Goal: Transaction & Acquisition: Purchase product/service

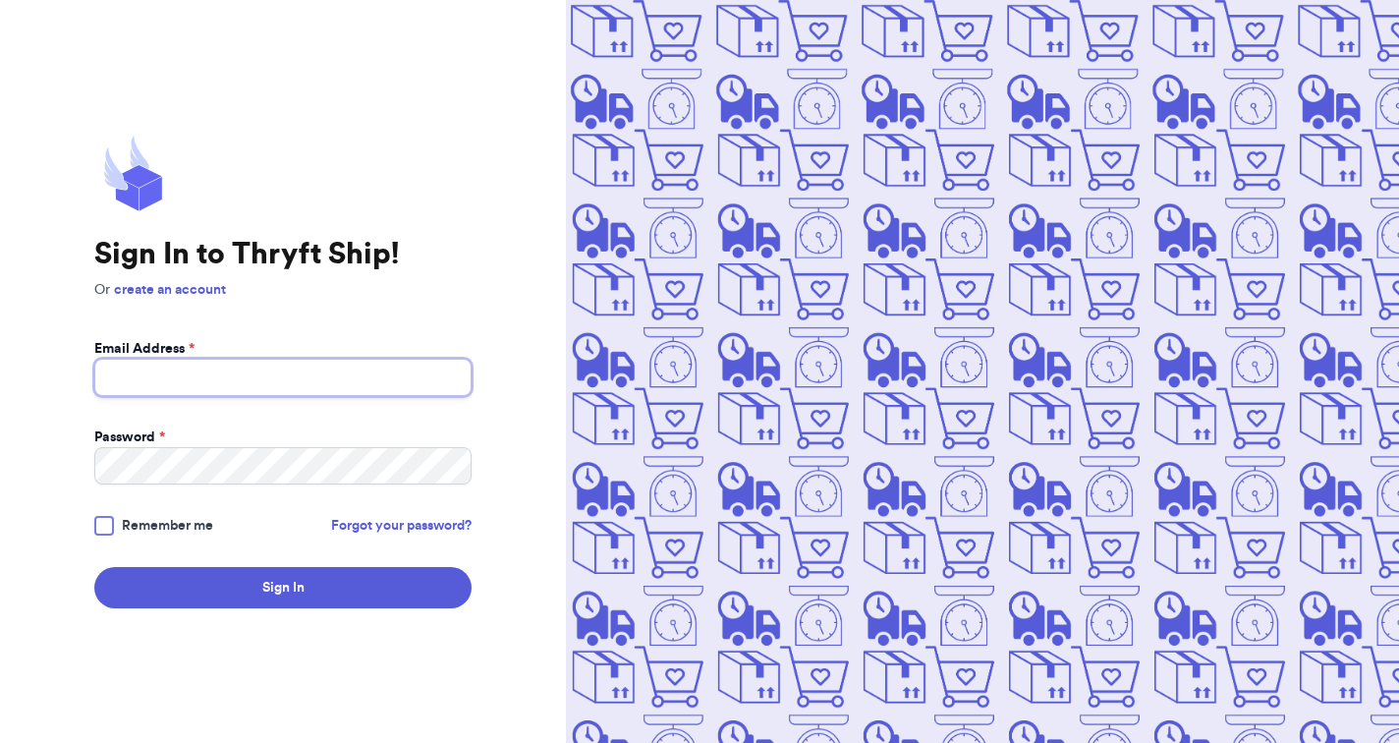
type input "[EMAIL_ADDRESS][DOMAIN_NAME]"
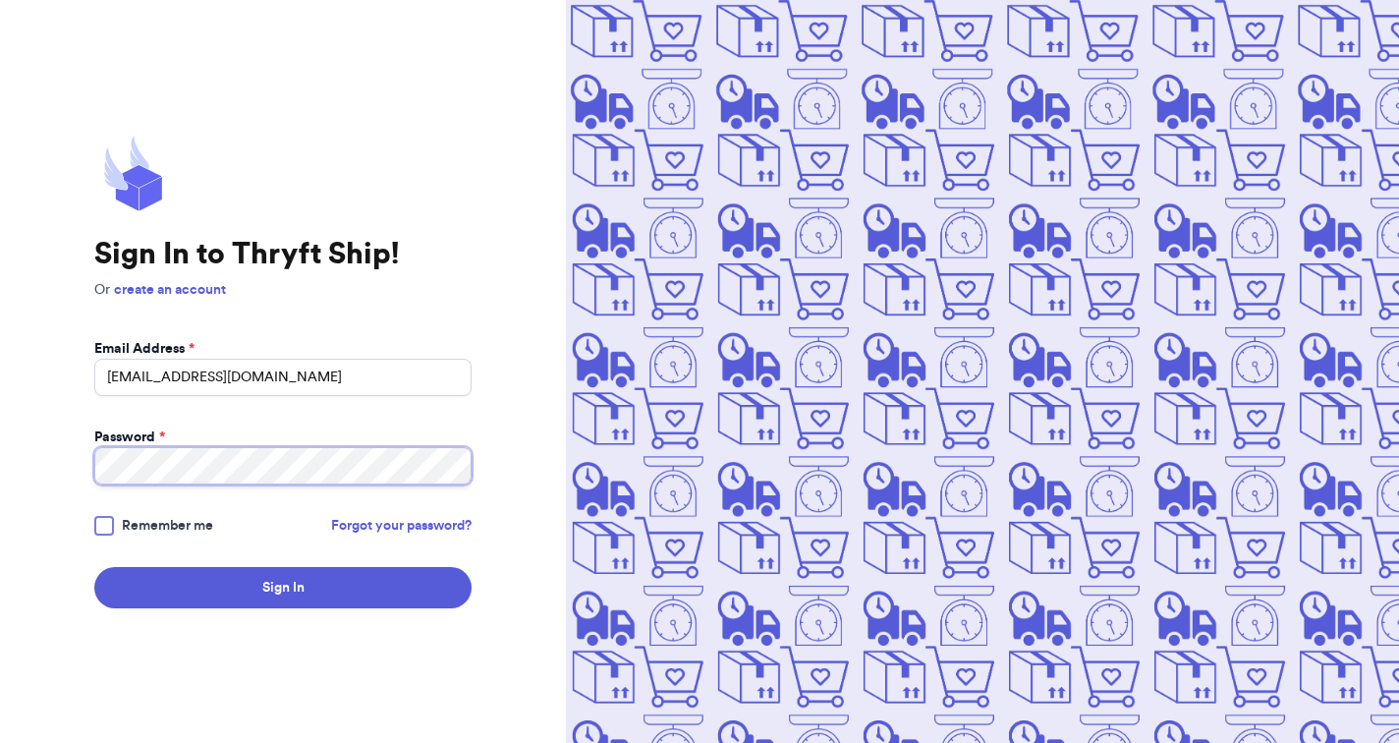
click at [283, 587] on button "Sign In" at bounding box center [282, 587] width 377 height 41
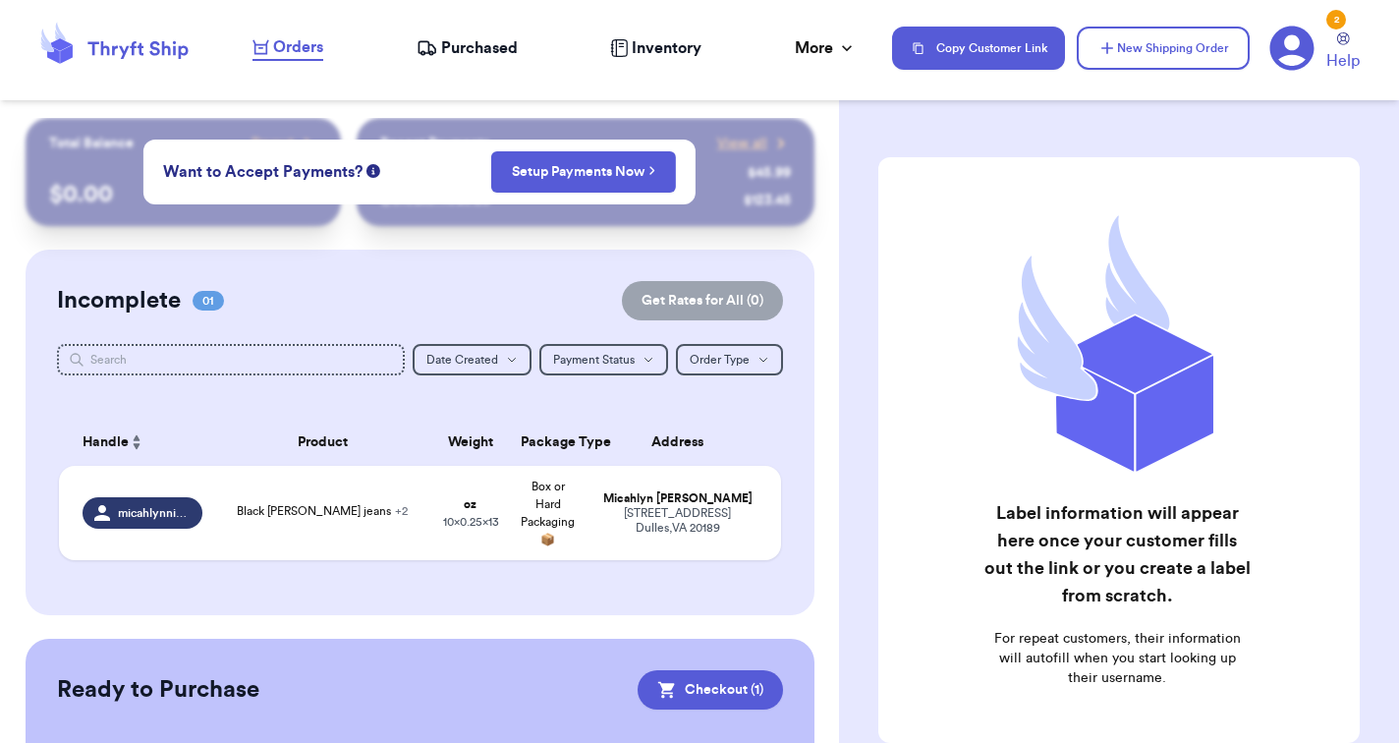
click at [380, 216] on div "Customer Link New Order Total Balance Payout $ 0.00 Recent Payments View all @ …" at bounding box center [699, 371] width 1399 height 743
click at [262, 250] on div "Incomplete 01 Get Rates for All ( 0 ) Get Rates for All ( 0 ) Date Created Date…" at bounding box center [420, 432] width 789 height 365
click at [858, 219] on div "Label information will appear here once your customer fills out the link or you…" at bounding box center [1119, 499] width 560 height 762
click at [237, 517] on span "Black [PERSON_NAME] jeans + 2" at bounding box center [322, 511] width 171 height 12
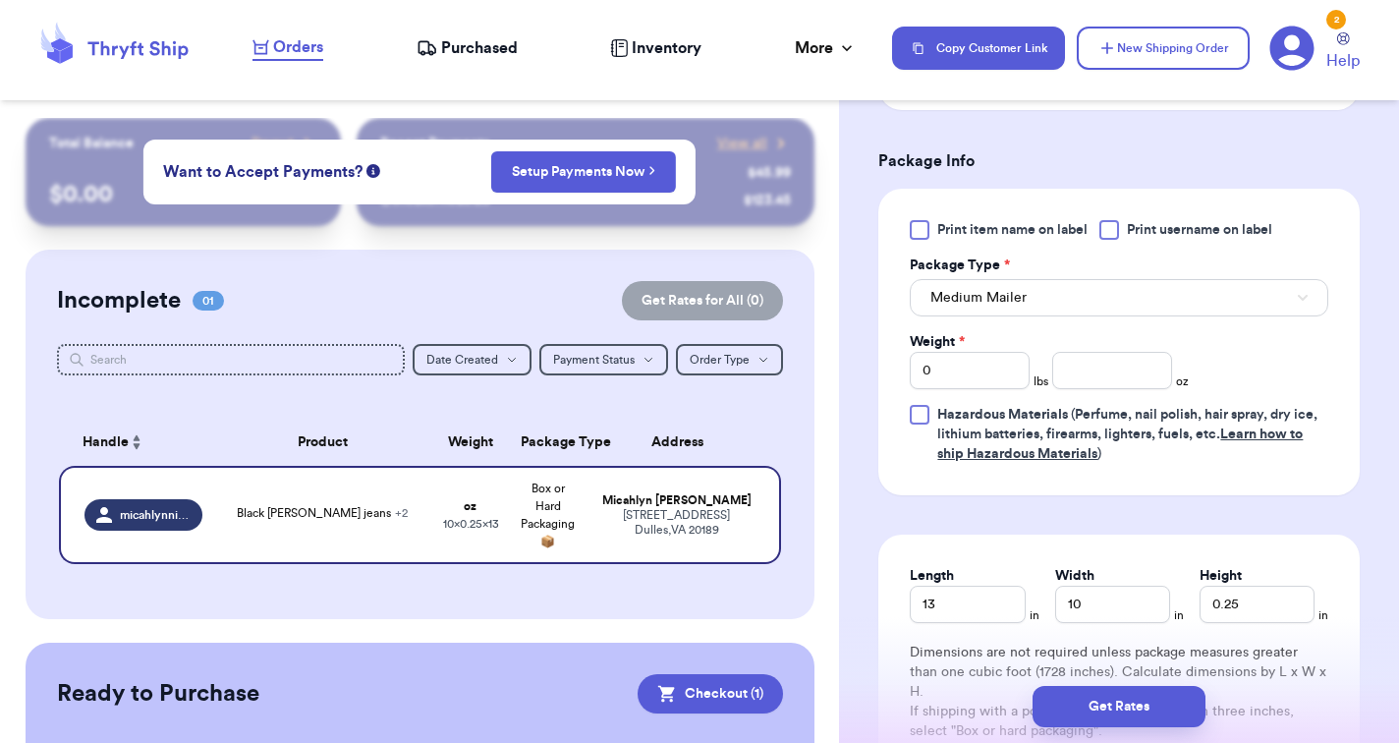
scroll to position [922, 0]
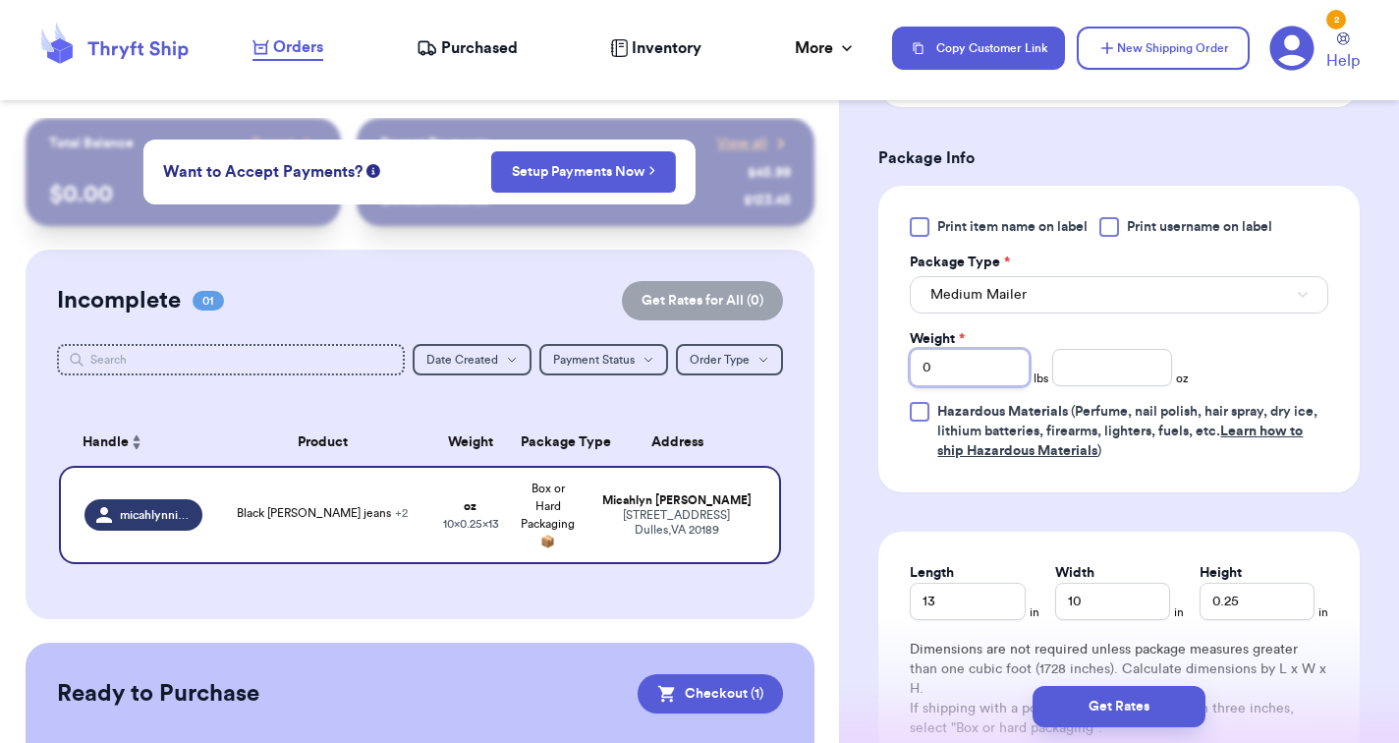
click at [977, 374] on input "0" at bounding box center [970, 367] width 120 height 37
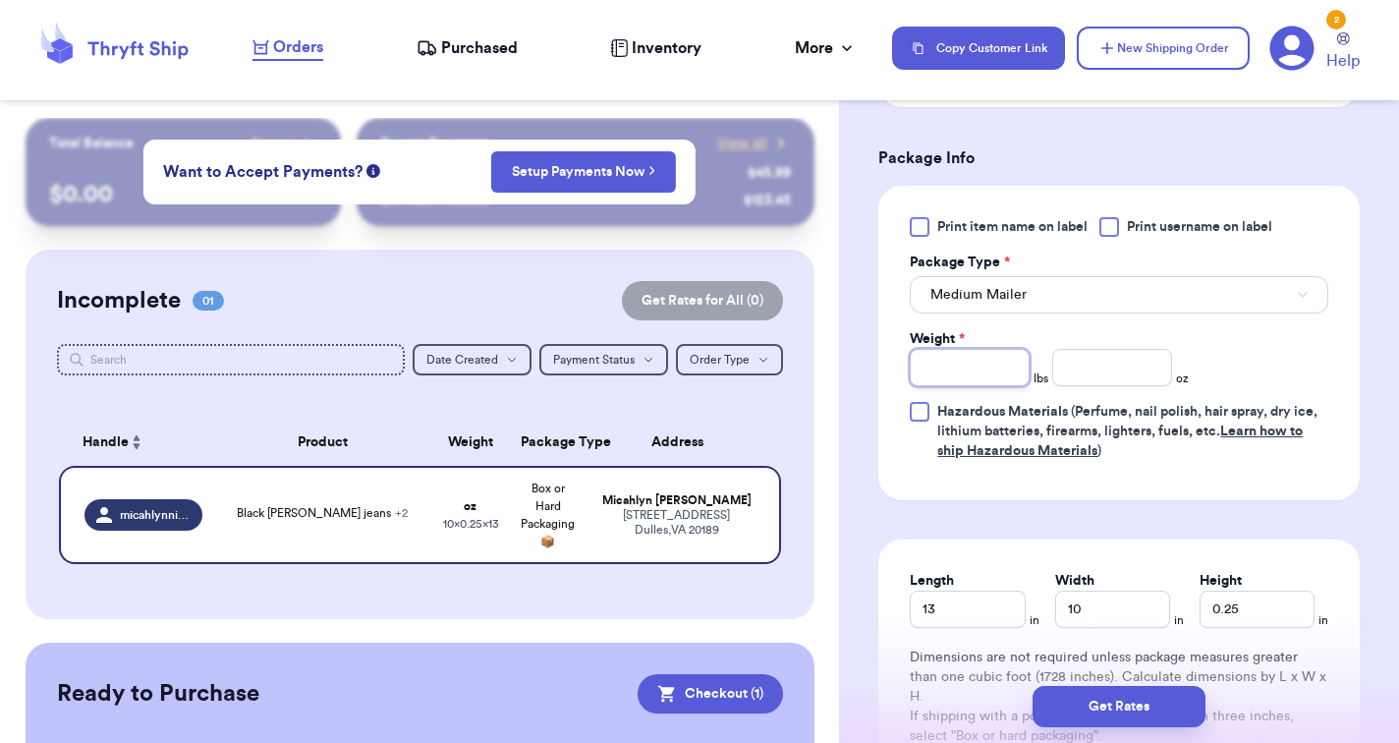
type input "3"
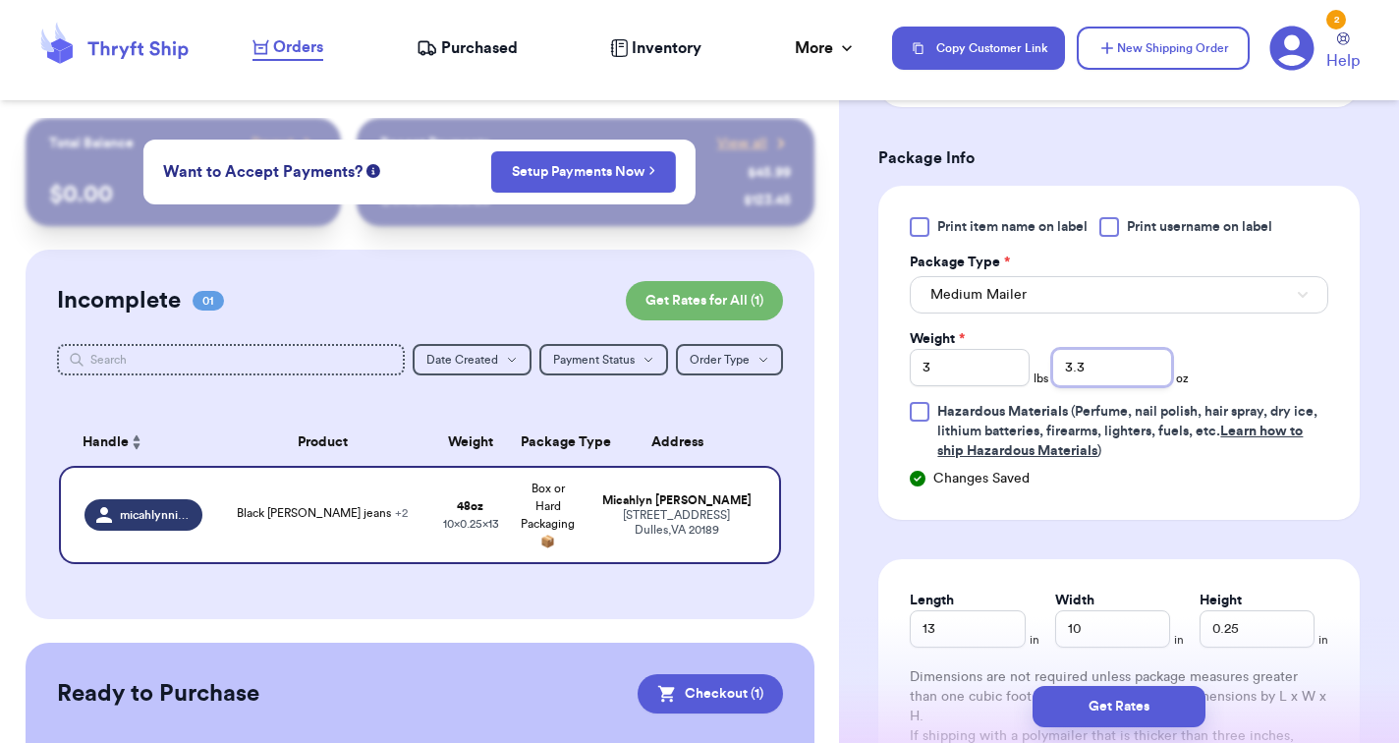
type input "3"
type input "4"
click at [1111, 300] on button "Medium Mailer" at bounding box center [1119, 294] width 418 height 37
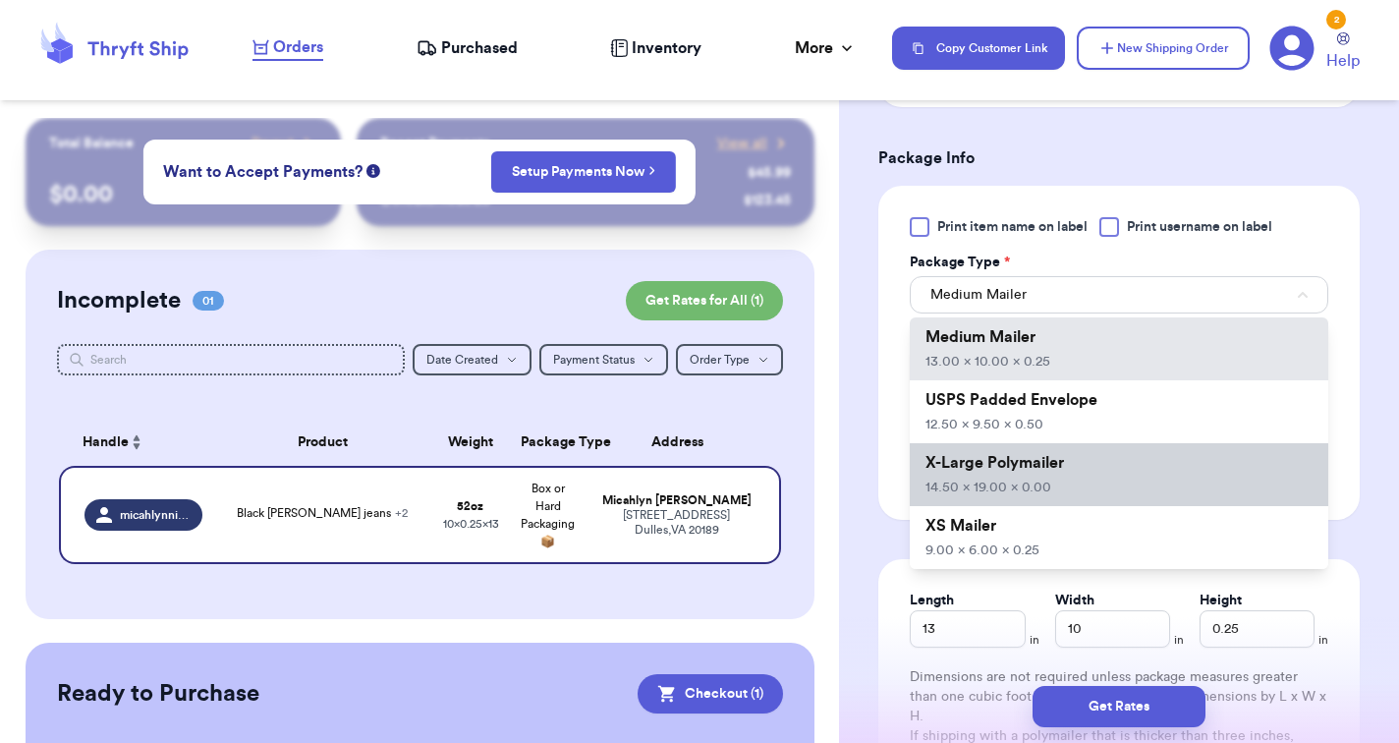
click at [1022, 482] on li "X-Large Polymailer 14.50 x 19.00 x 0.00" at bounding box center [1119, 474] width 418 height 63
type input "14.5"
type input "19"
type input "0"
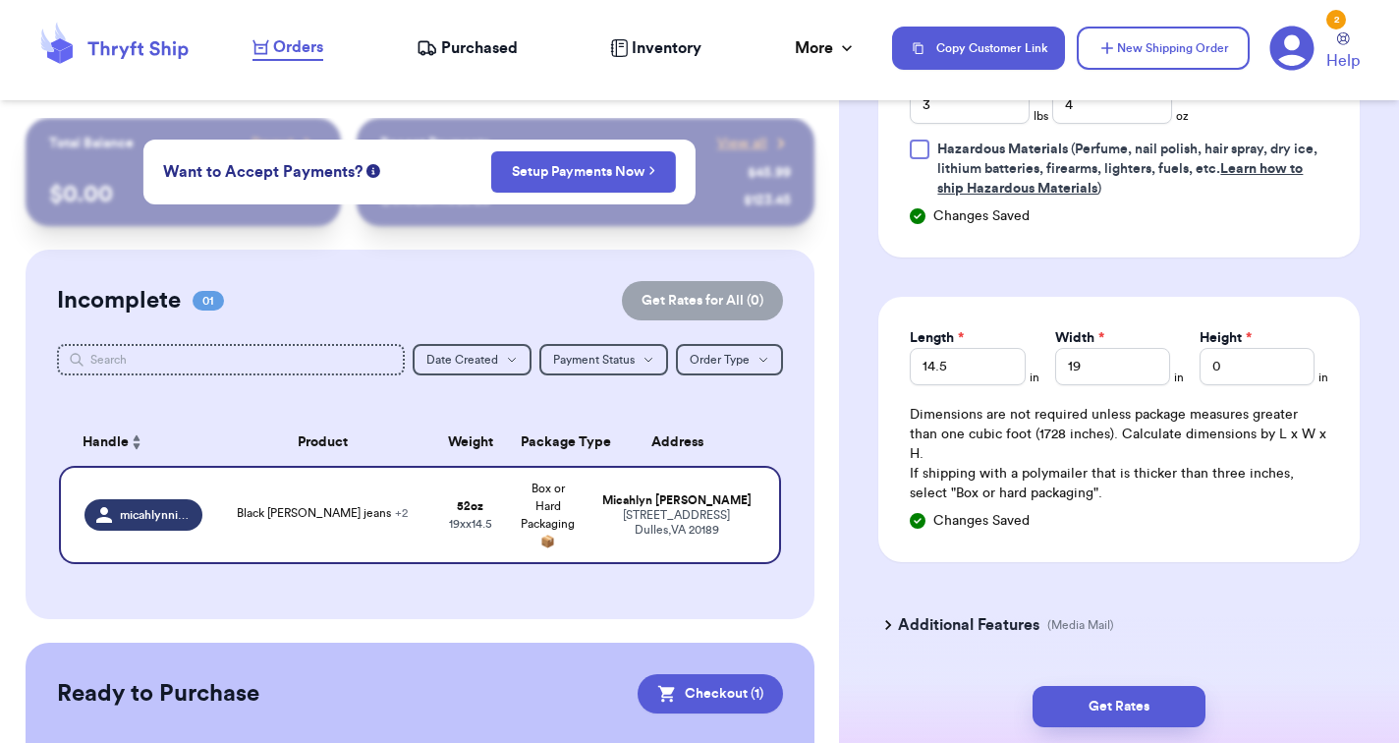
scroll to position [1193, 0]
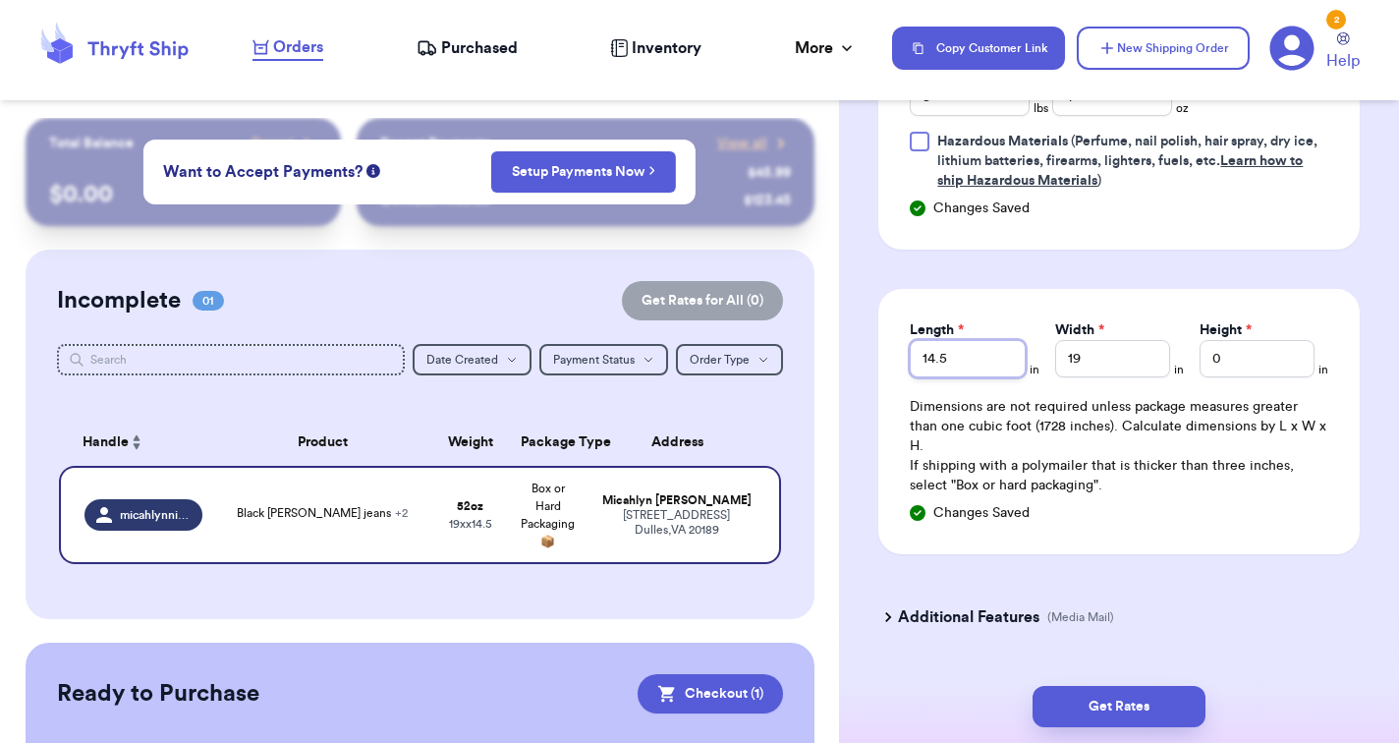
click at [962, 365] on input "14.5" at bounding box center [967, 358] width 115 height 37
type input "14"
type input "13"
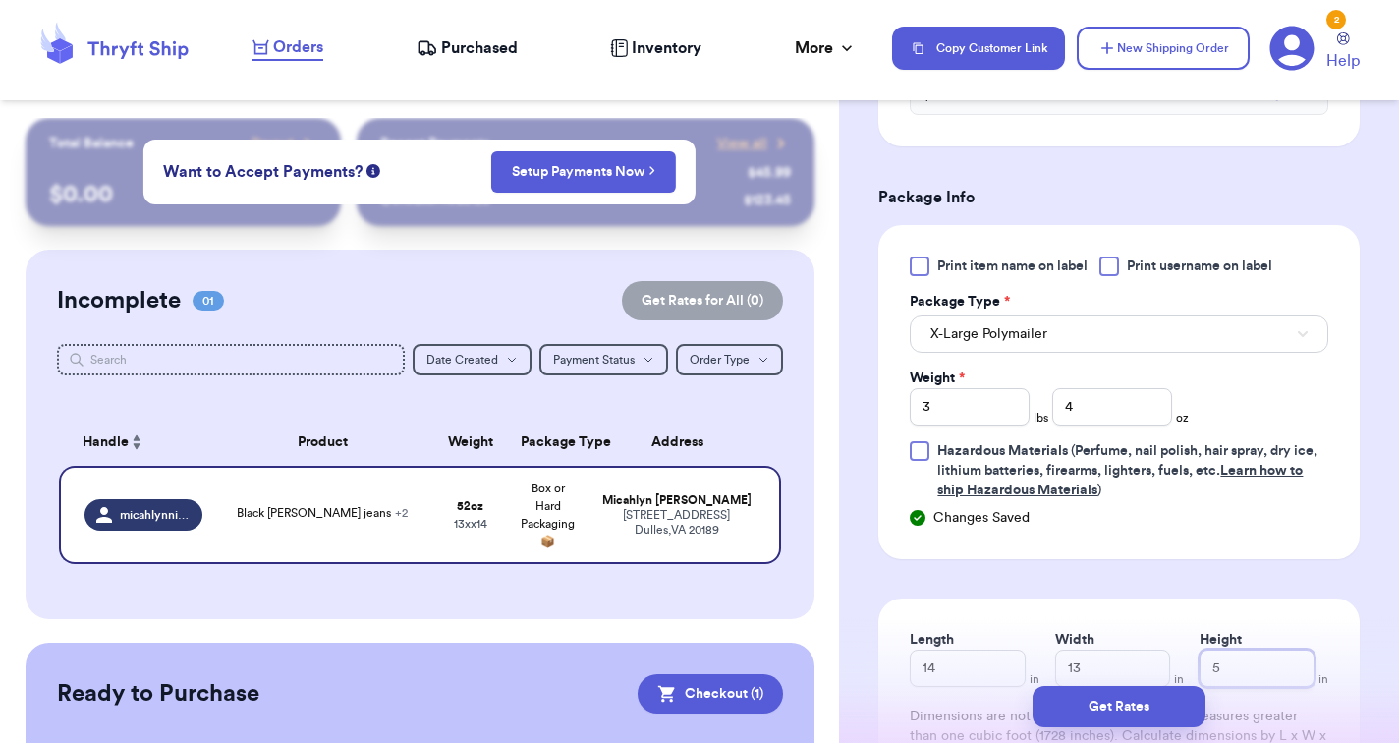
scroll to position [882, 0]
type input "5"
click at [1023, 342] on span "X-Large Polymailer" at bounding box center [988, 335] width 117 height 20
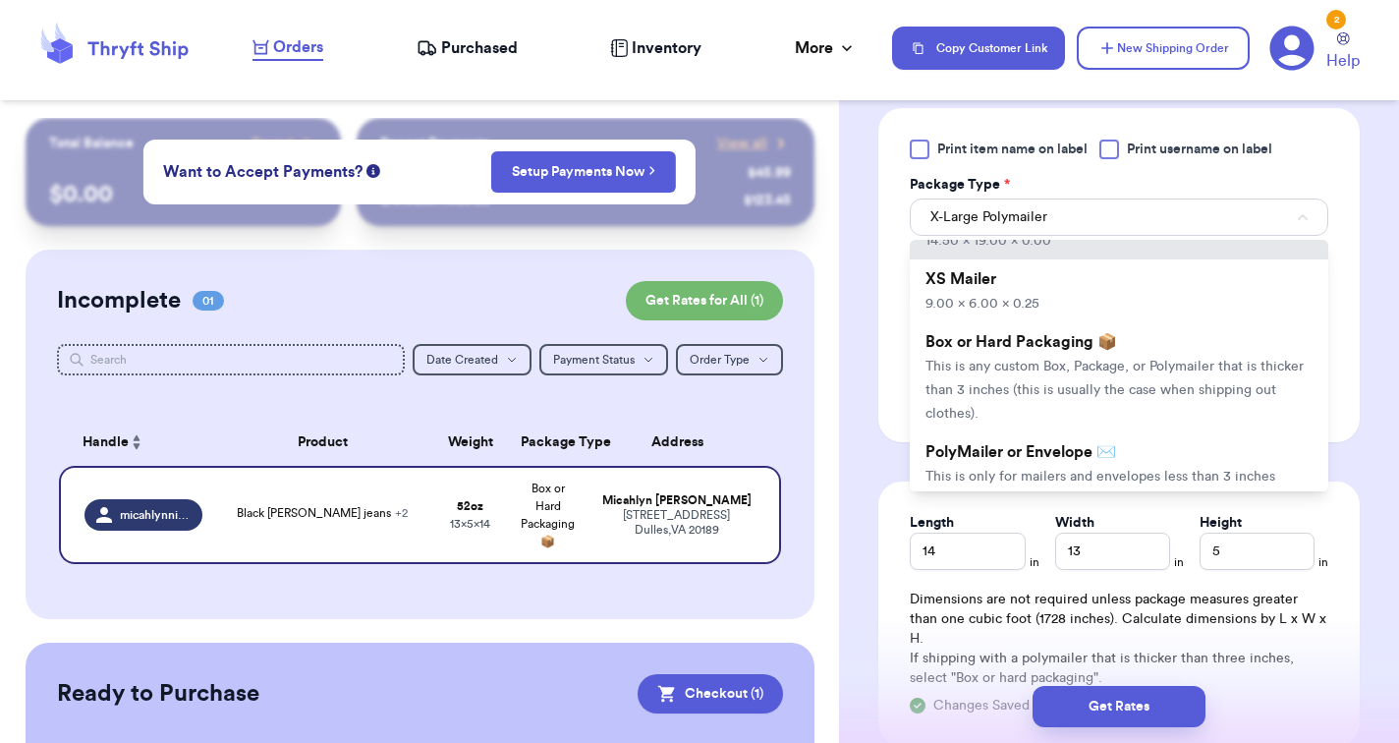
scroll to position [171, 0]
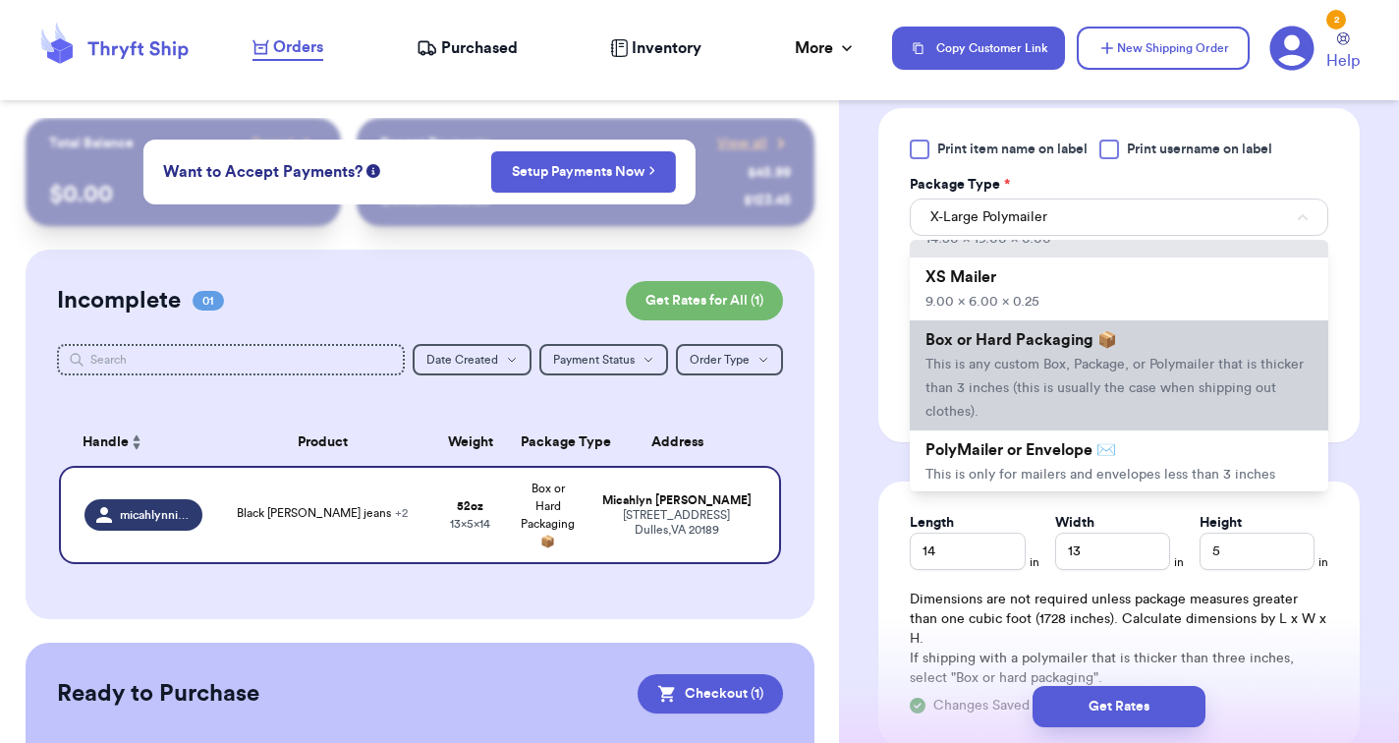
click at [1020, 348] on span "Box or Hard Packaging 📦" at bounding box center [1021, 340] width 192 height 16
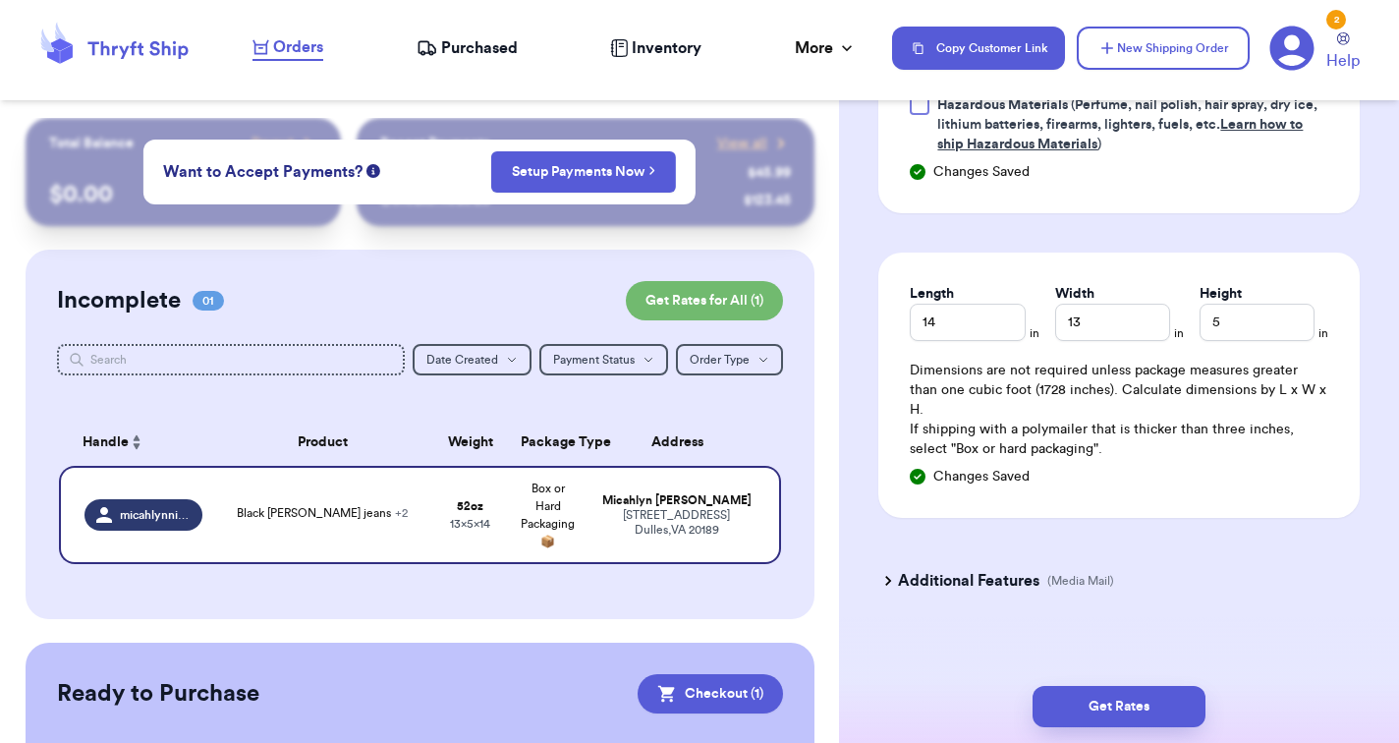
scroll to position [1228, 0]
click at [1091, 691] on button "Get Rates" at bounding box center [1118, 706] width 173 height 41
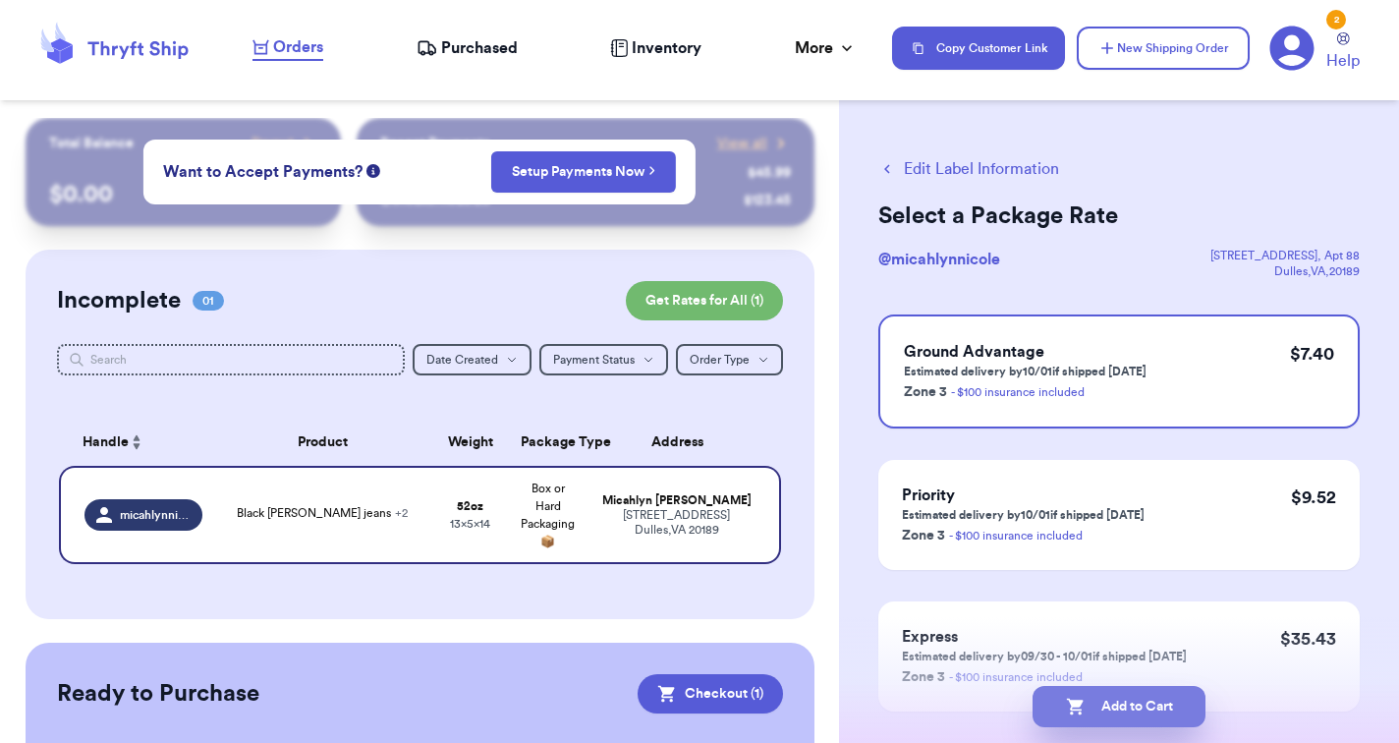
click at [1115, 695] on button "Add to Cart" at bounding box center [1118, 706] width 173 height 41
checkbox input "false"
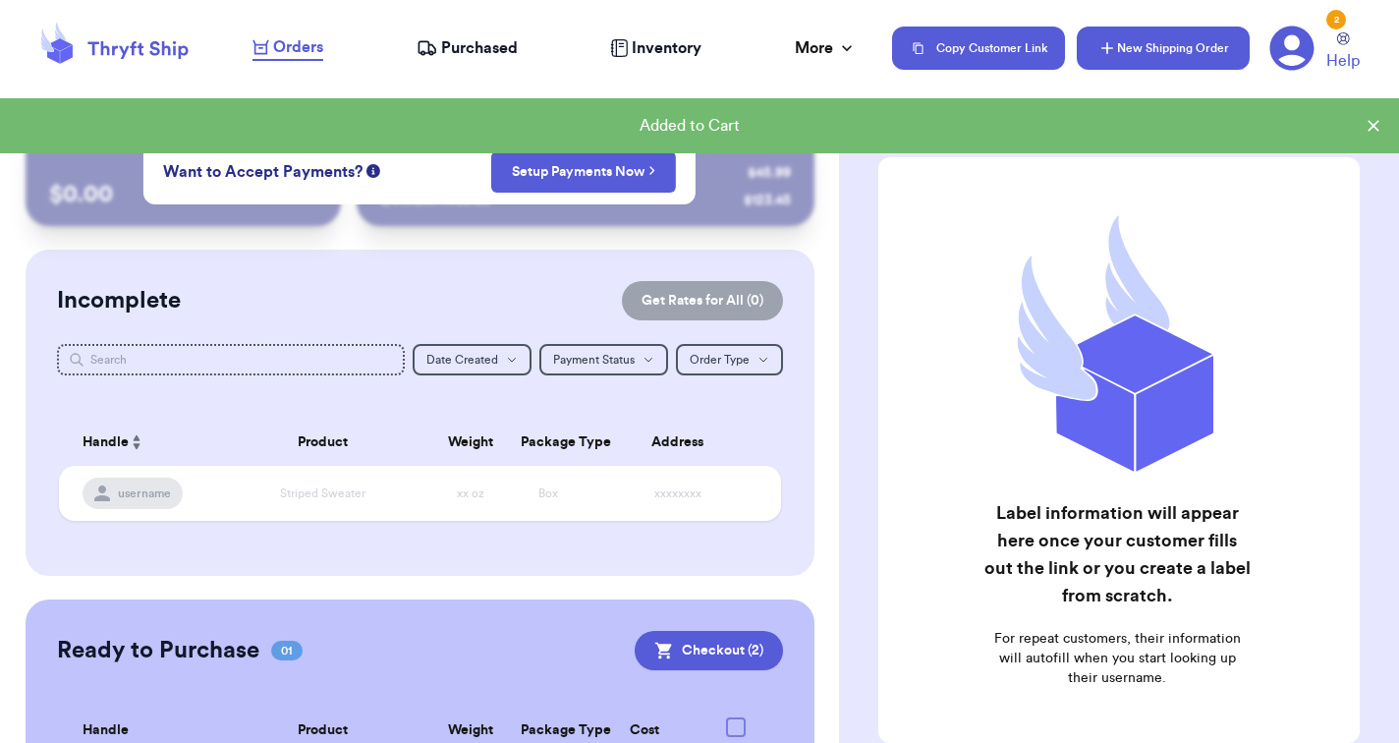
click at [1168, 59] on button "New Shipping Order" at bounding box center [1163, 48] width 173 height 43
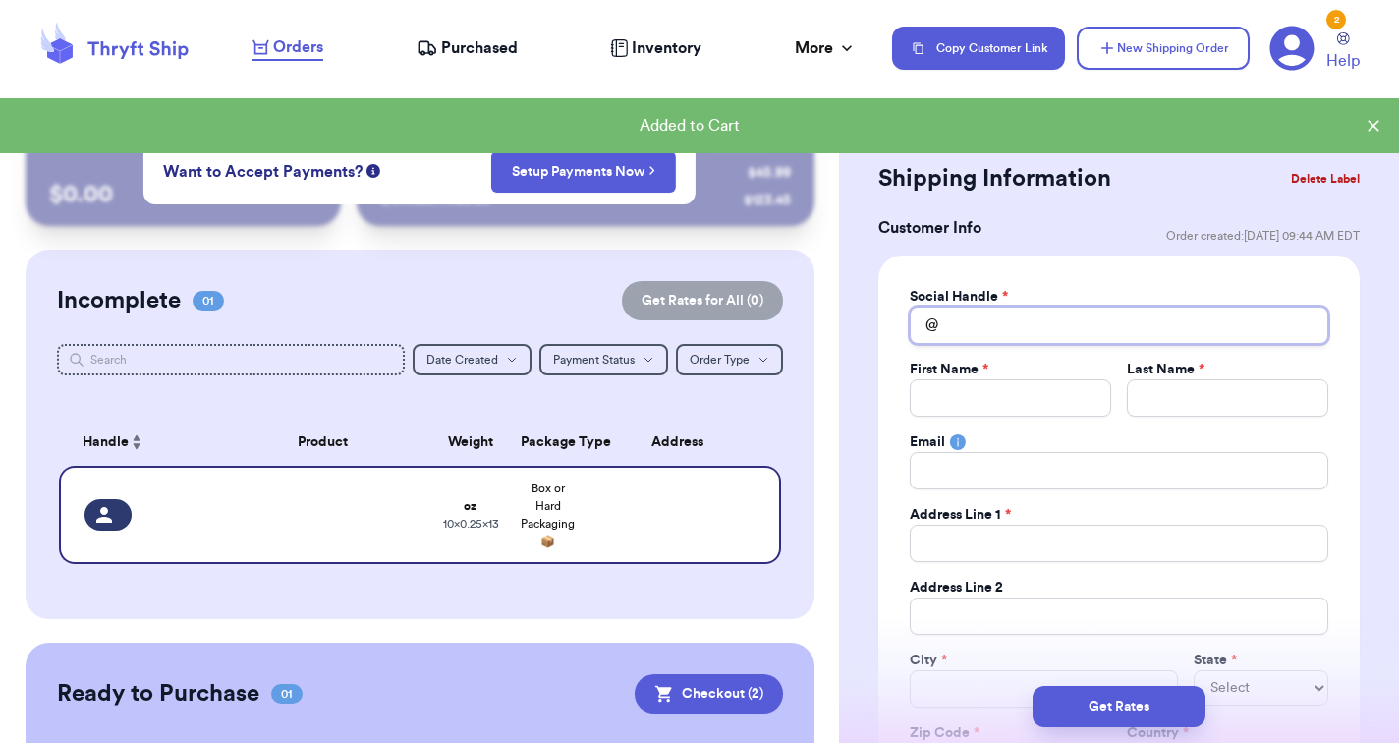
click at [985, 328] on input "Total Amount Paid" at bounding box center [1119, 324] width 418 height 37
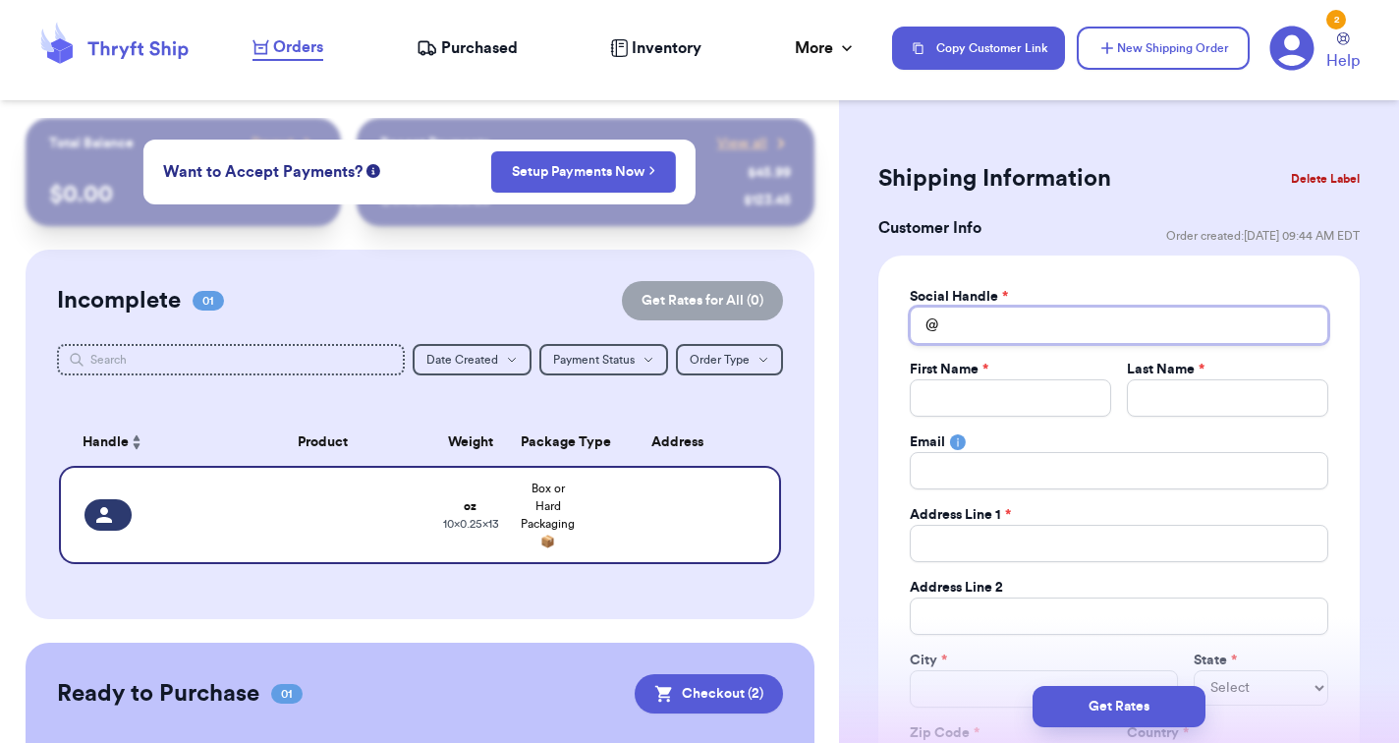
type input "a"
type input "an"
type input "[PERSON_NAME]"
type input "anni"
type input "[PERSON_NAME]"
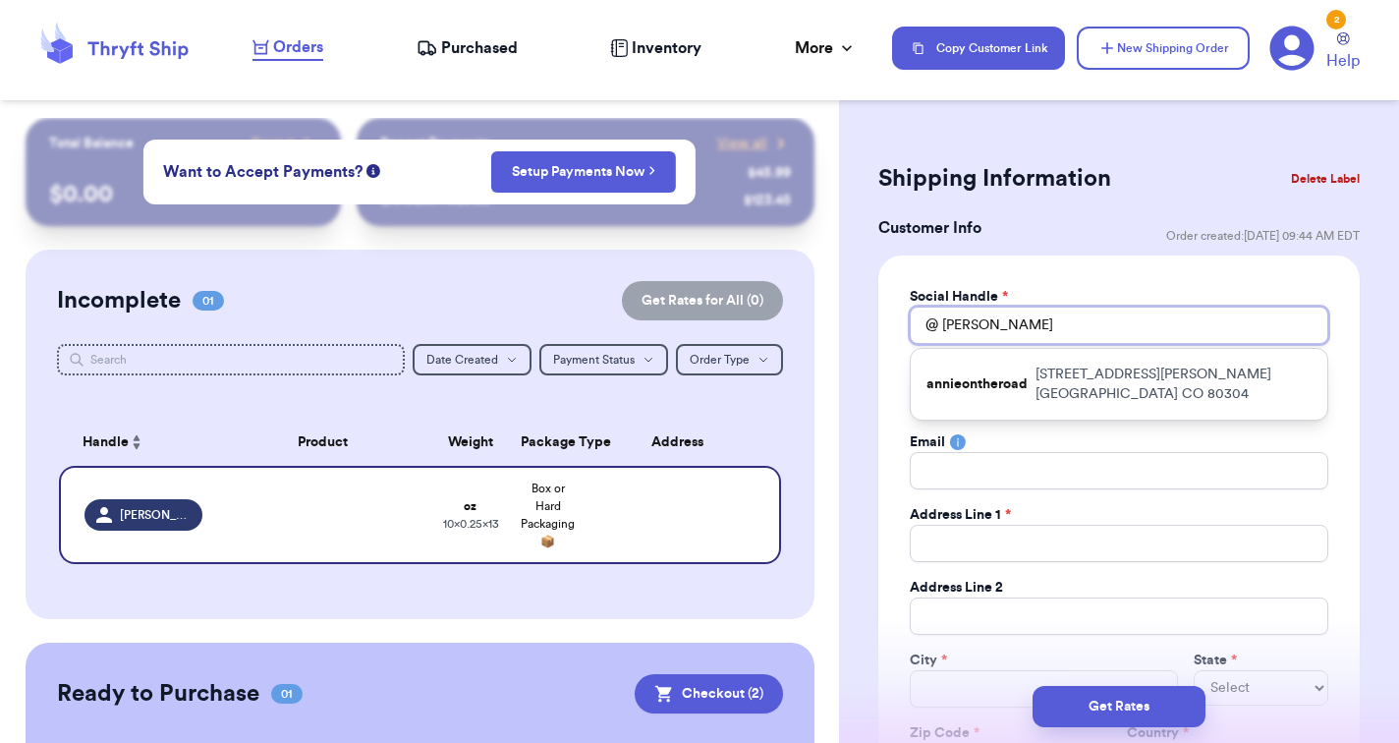
type input "[PERSON_NAME]"
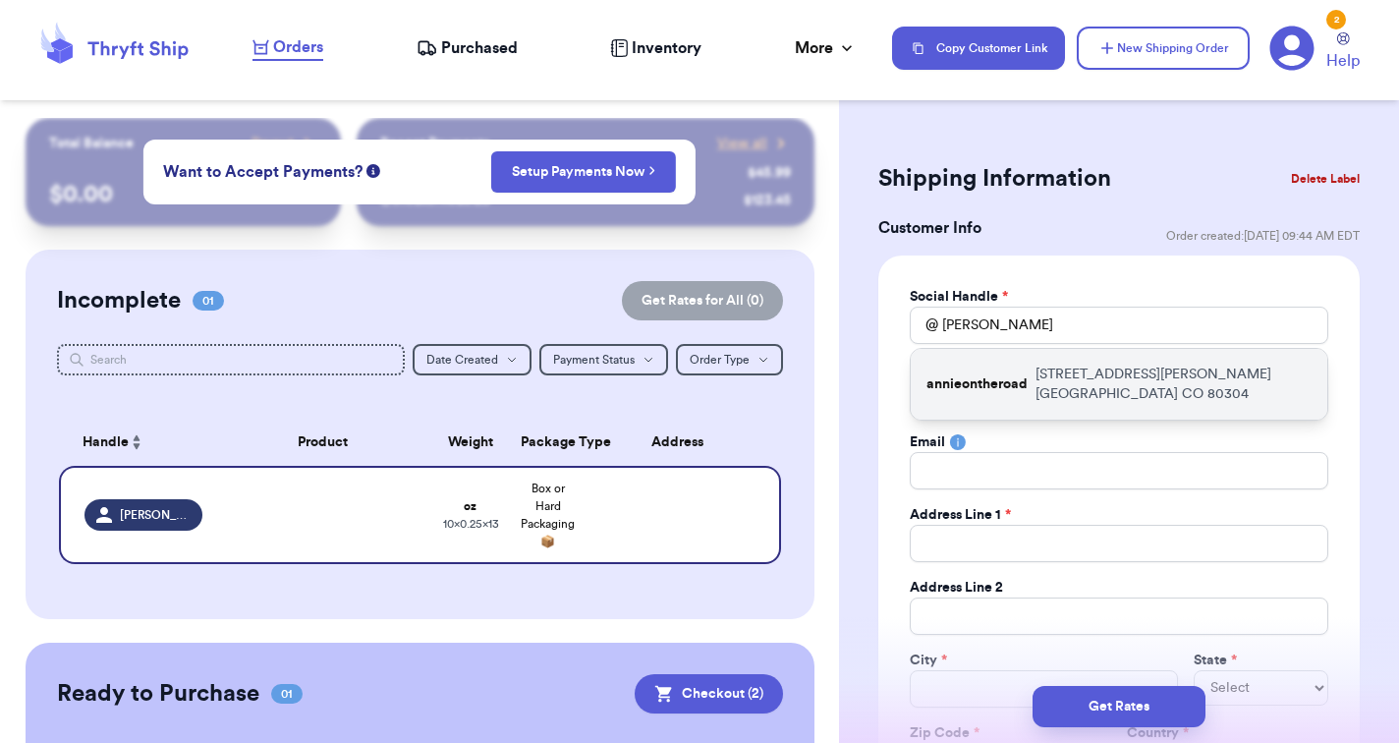
click at [993, 374] on p "annieontheroad" at bounding box center [976, 384] width 101 height 20
type input "annieontheroad"
type input "[PERSON_NAME]"
type input "[EMAIL_ADDRESS][DOMAIN_NAME]"
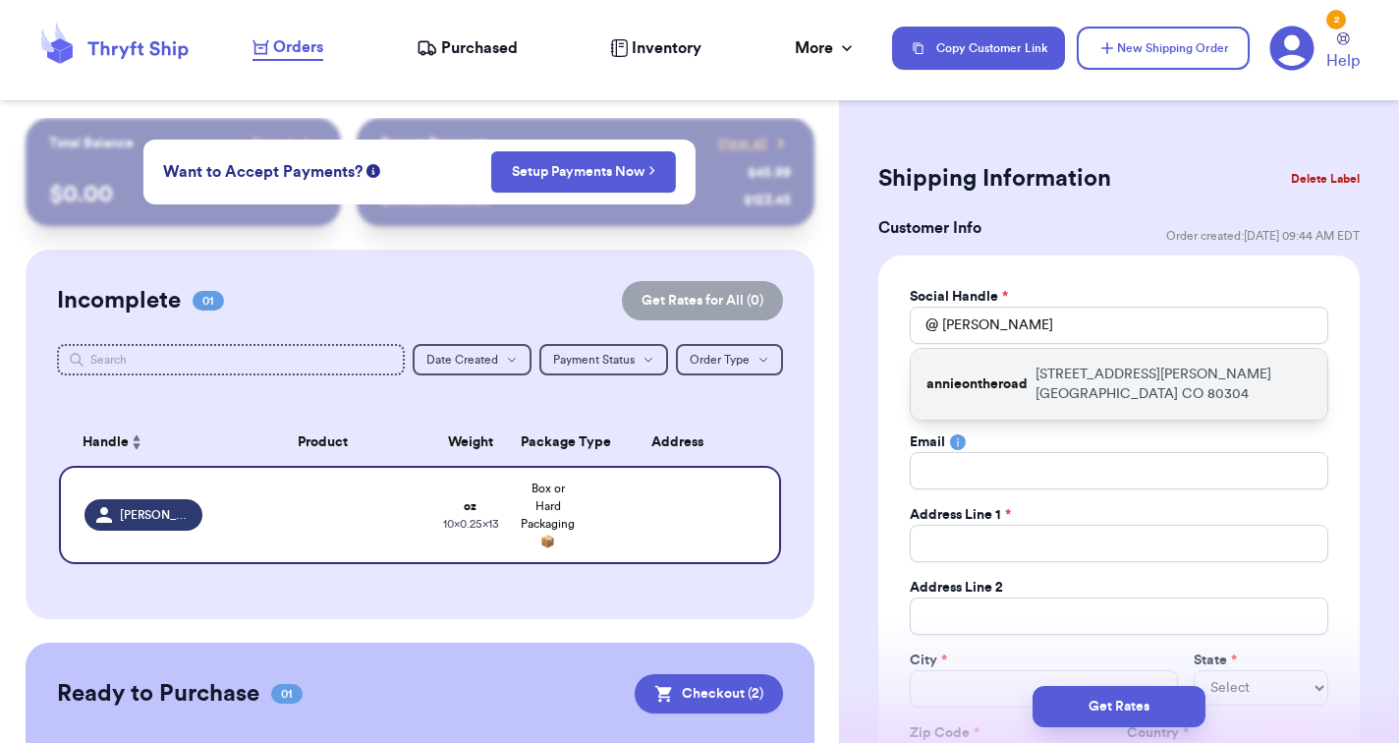
type input "[STREET_ADDRESS][PERSON_NAME]"
type input "Apt 401"
type input "[GEOGRAPHIC_DATA]"
select select "CO"
type input "80304"
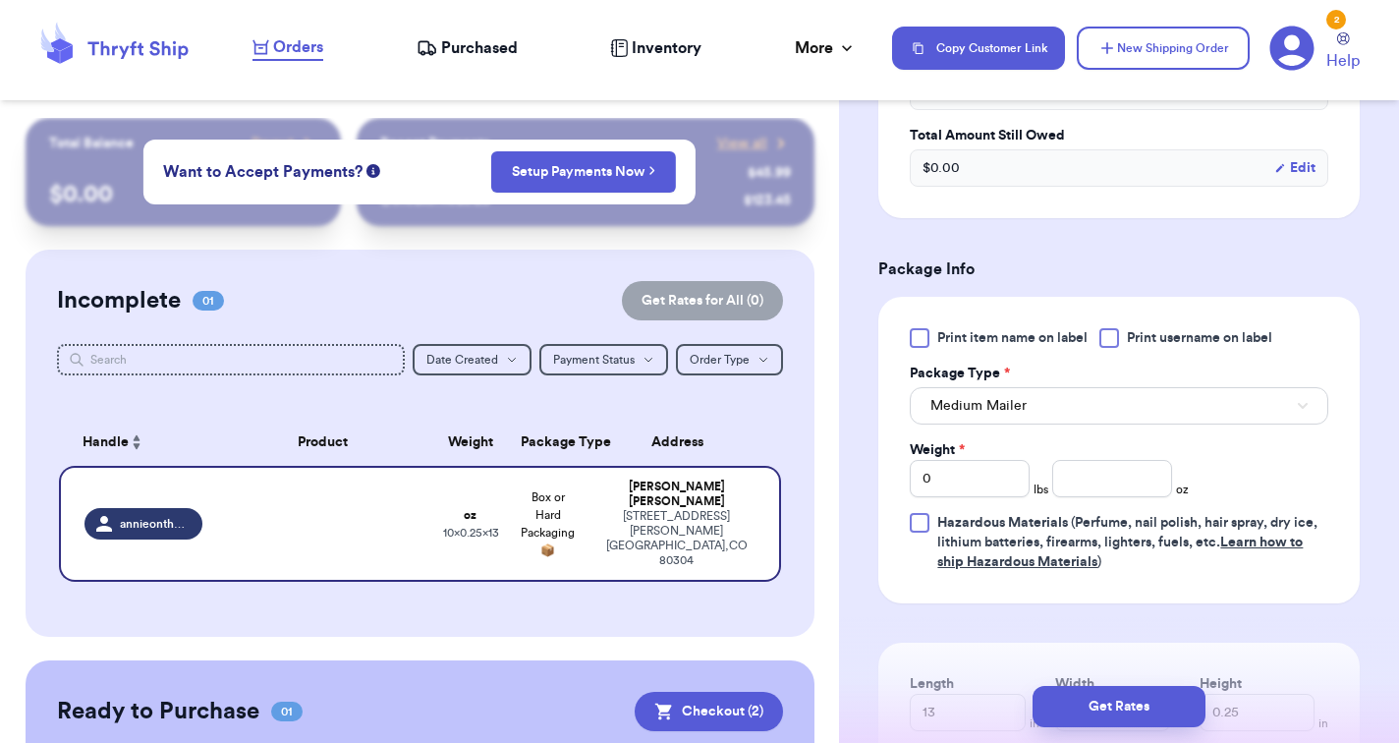
scroll to position [1045, 0]
click at [1005, 476] on input "0" at bounding box center [970, 476] width 120 height 37
click at [1073, 471] on input "number" at bounding box center [1112, 476] width 120 height 37
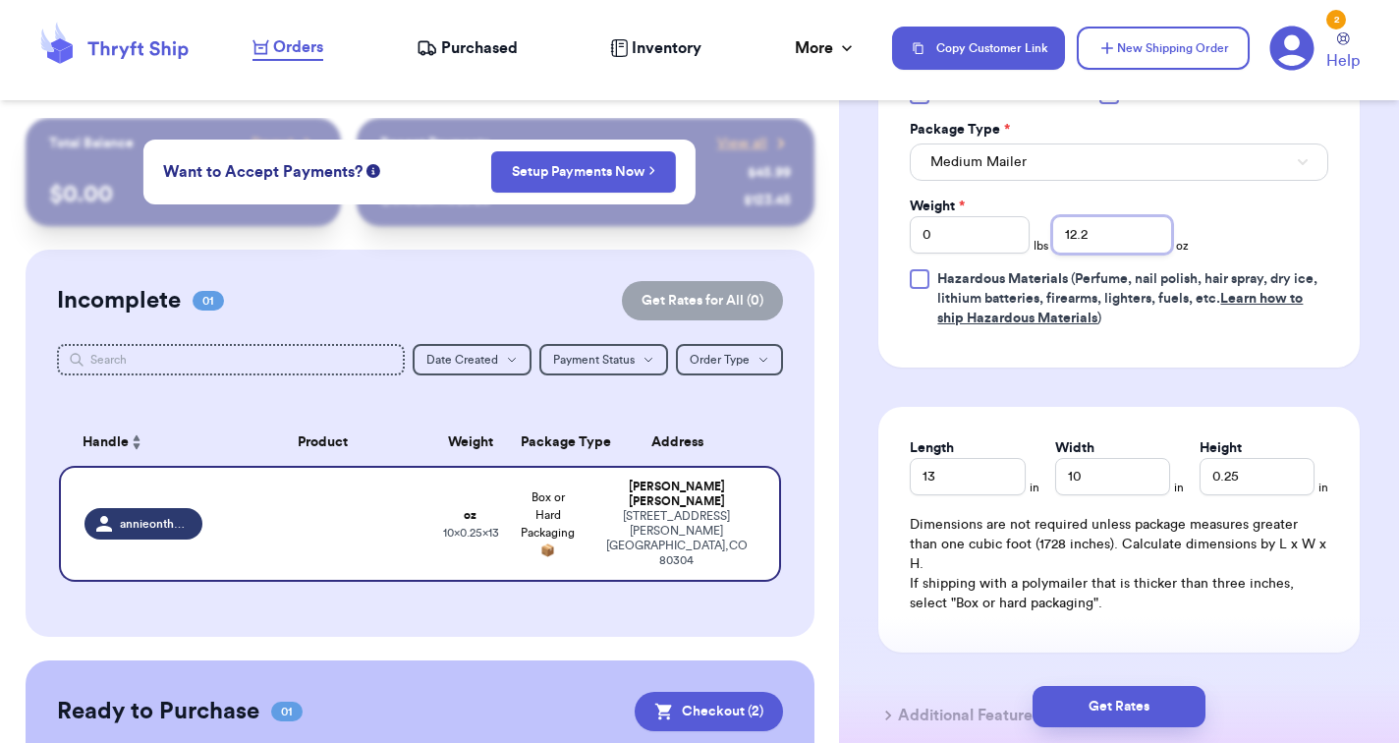
scroll to position [1288, 0]
type input "12.2"
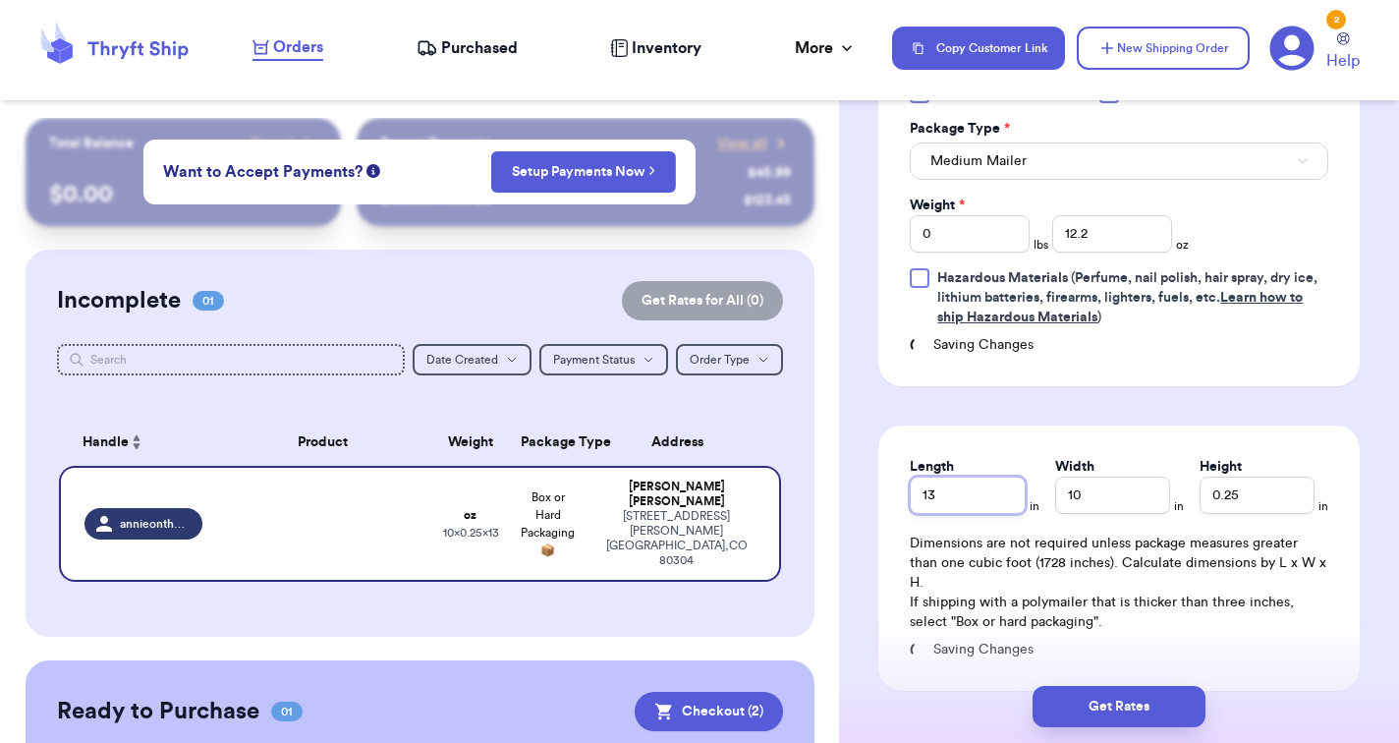
click at [986, 476] on input "13" at bounding box center [967, 494] width 115 height 37
type input "10"
type input "14"
click at [1244, 496] on input "0.25" at bounding box center [1256, 494] width 115 height 37
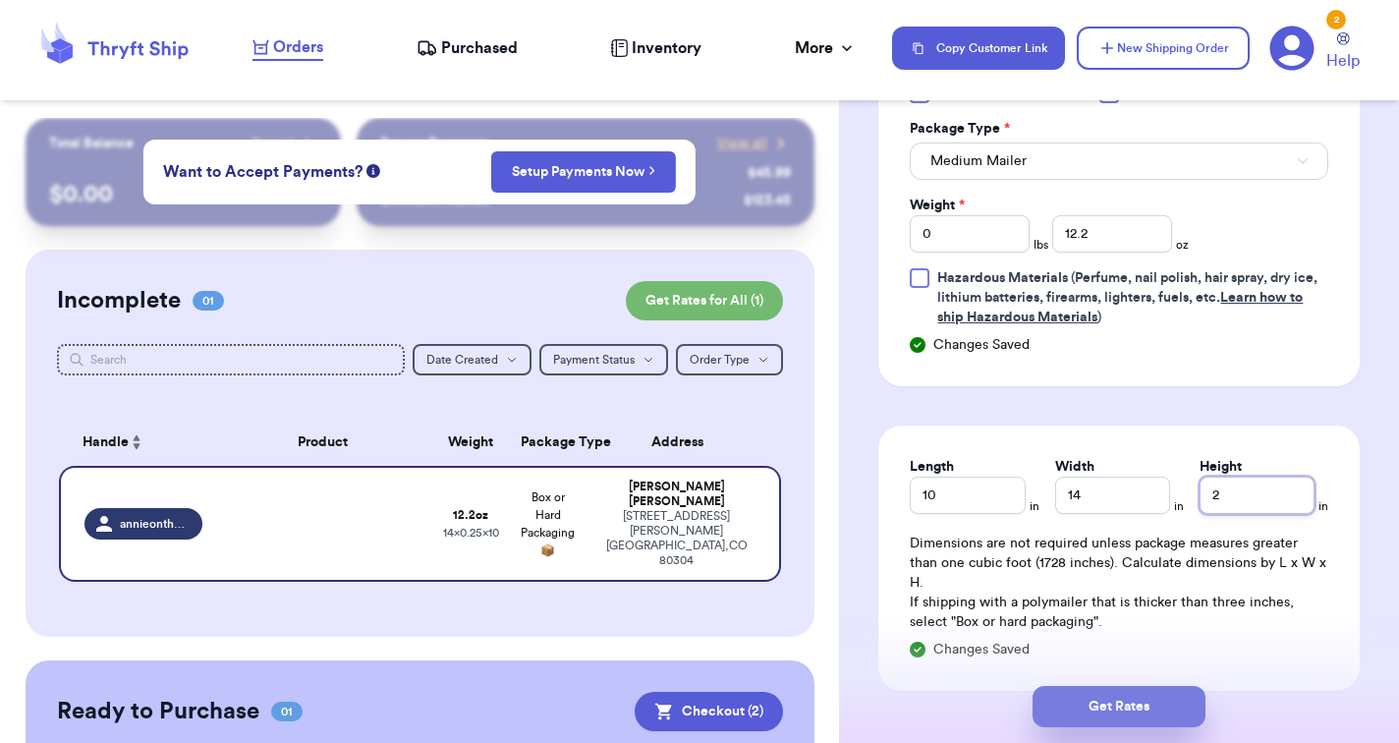
type input "2"
click at [1129, 690] on button "Get Rates" at bounding box center [1118, 706] width 173 height 41
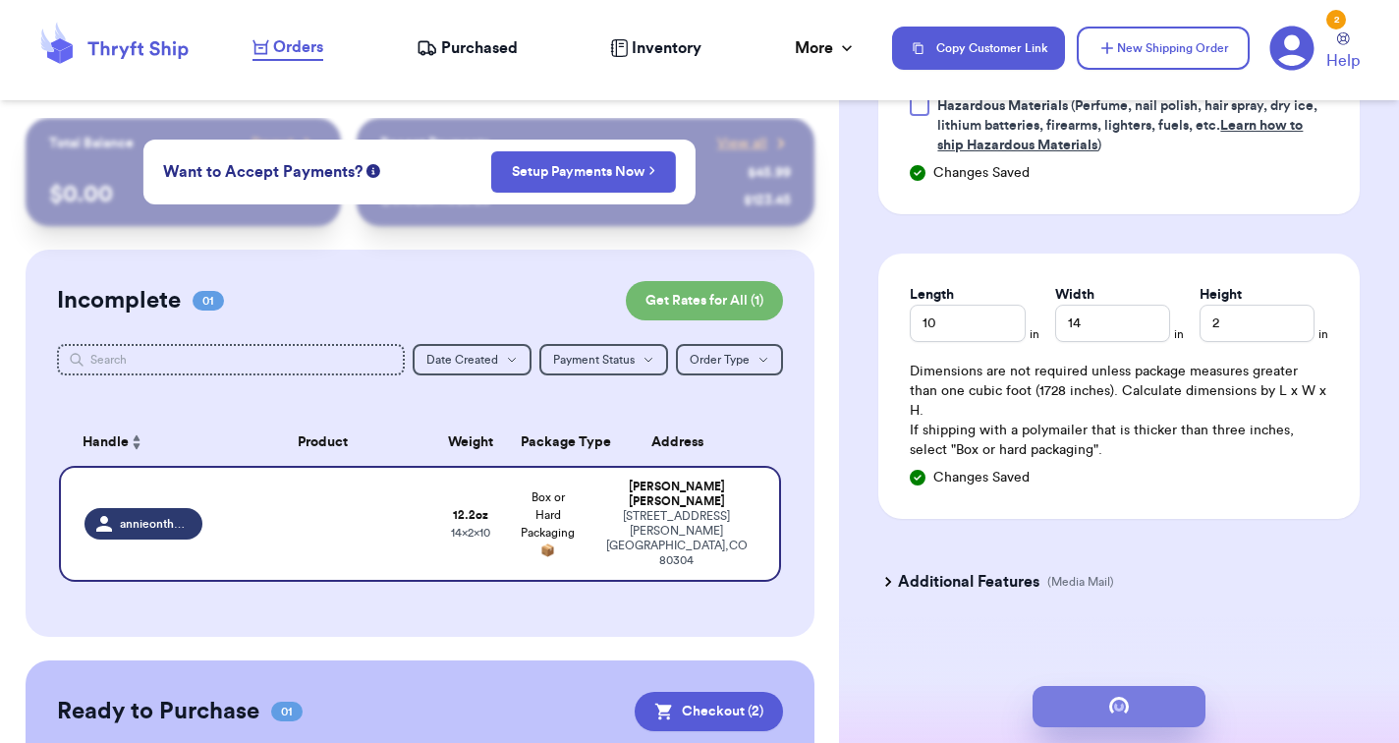
scroll to position [0, 0]
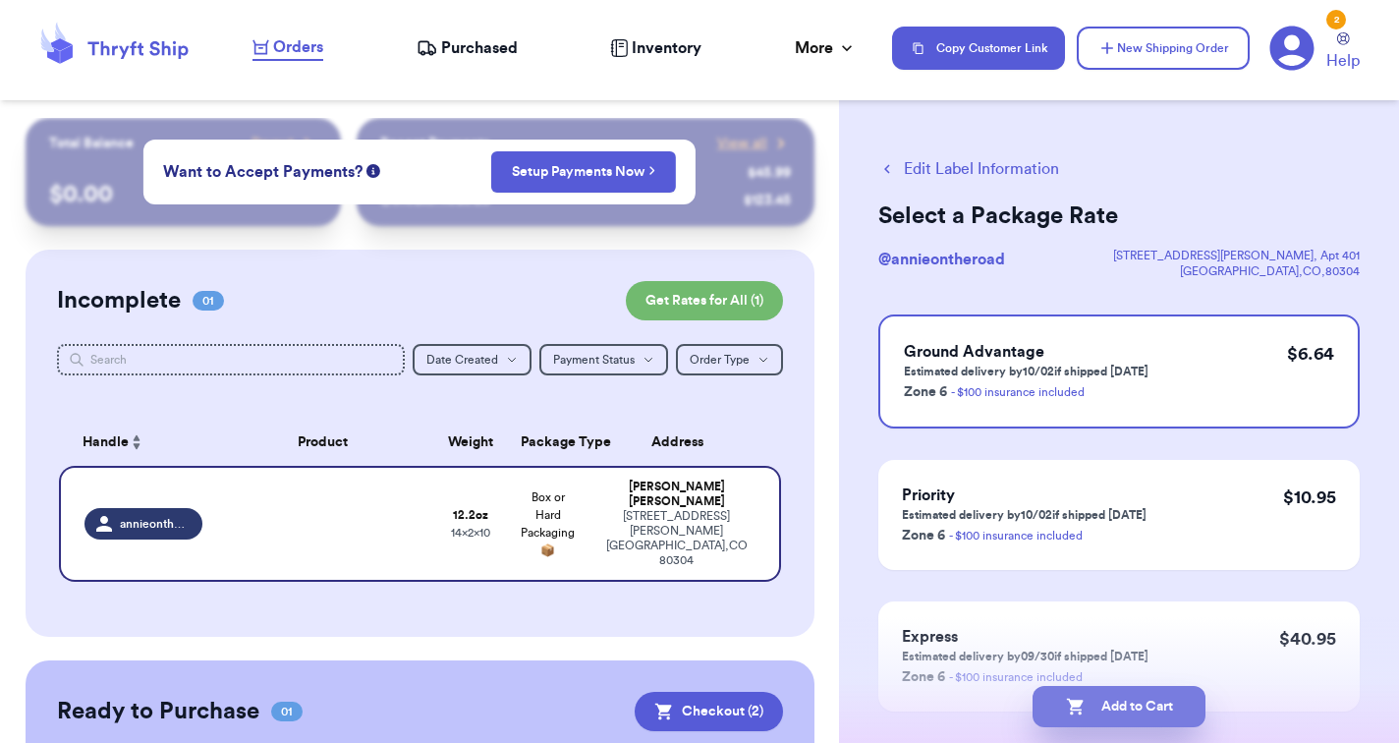
click at [1107, 711] on button "Add to Cart" at bounding box center [1118, 706] width 173 height 41
checkbox input "false"
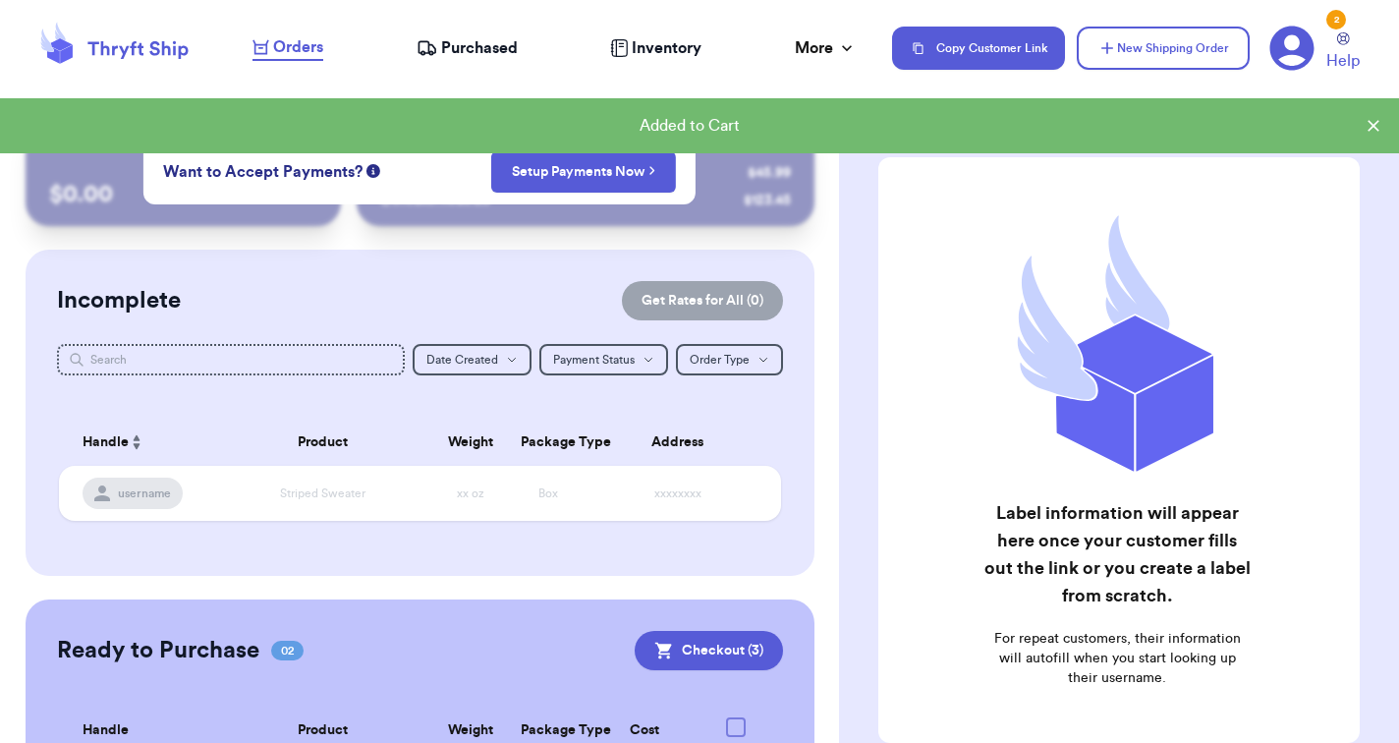
click at [1331, 18] on div "2" at bounding box center [1336, 20] width 20 height 20
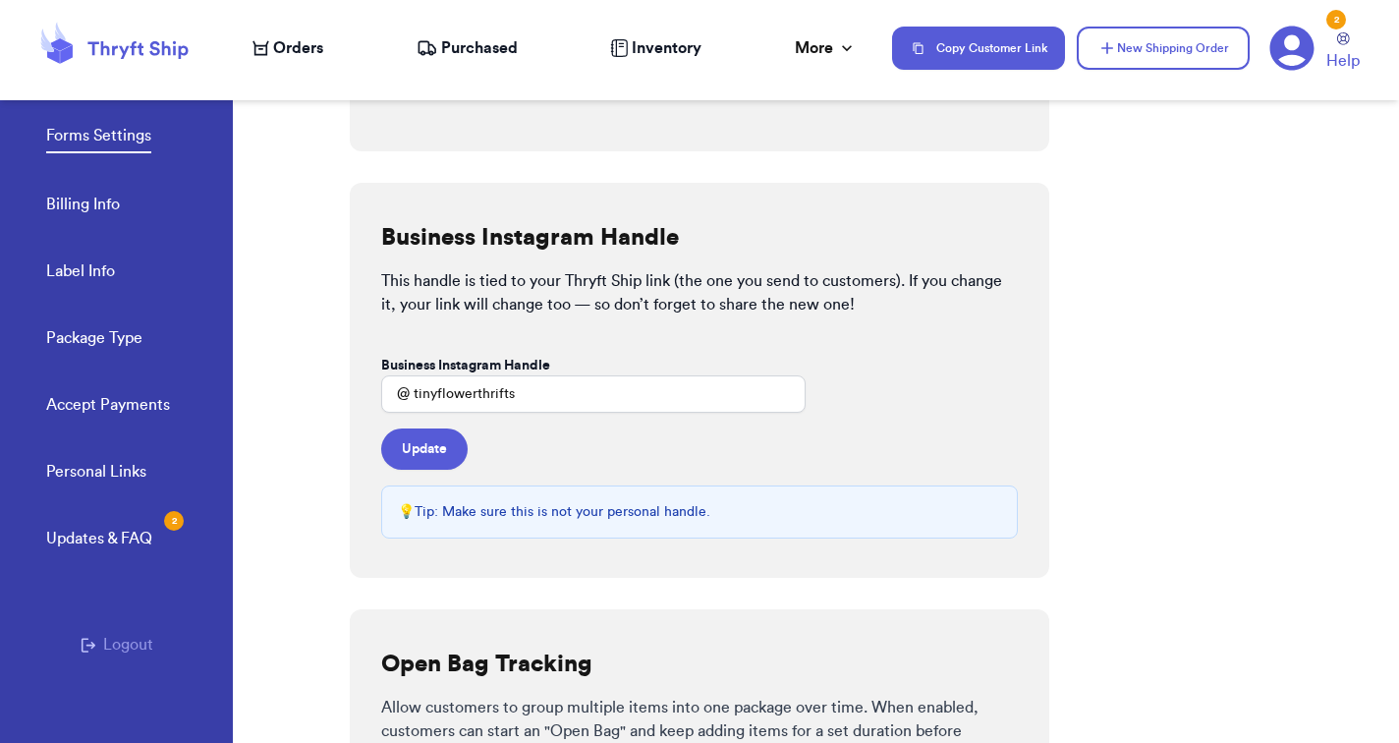
scroll to position [218, 0]
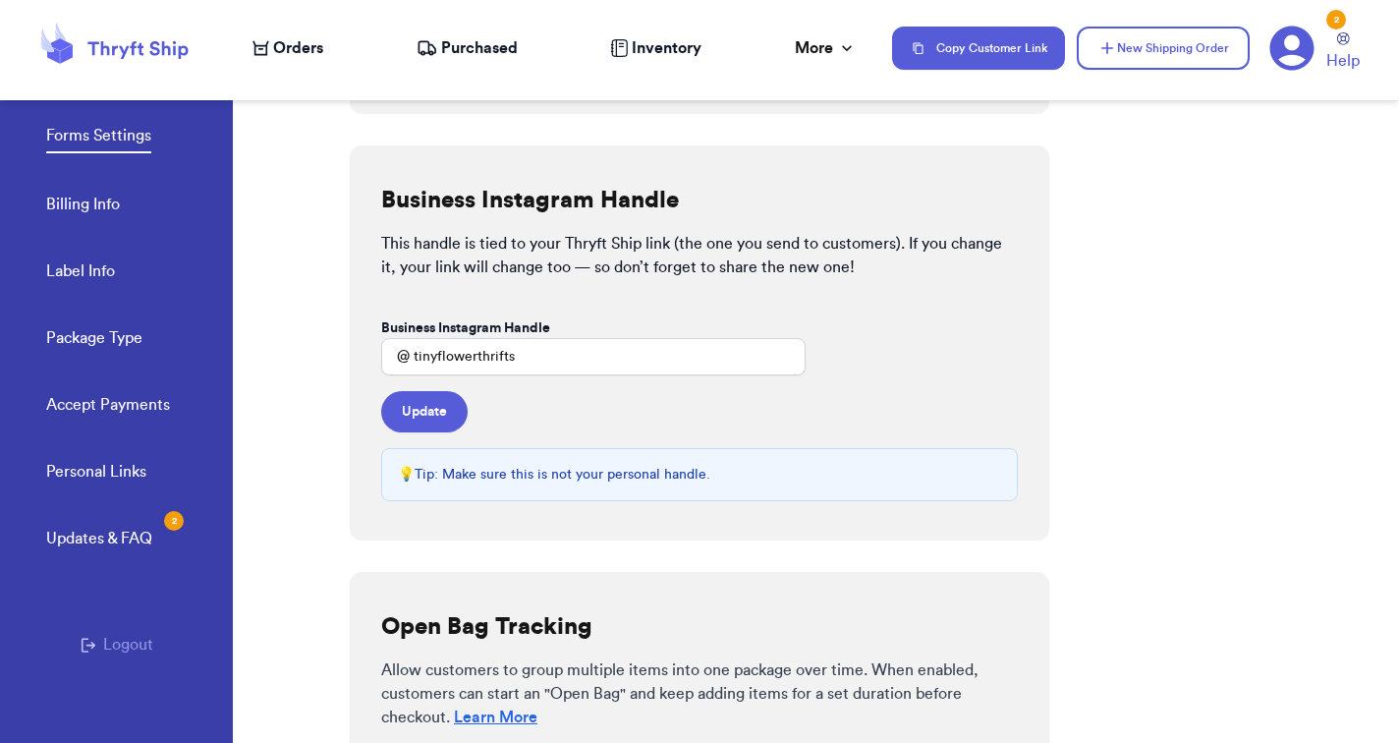
click at [98, 207] on link "Billing Info" at bounding box center [83, 207] width 74 height 28
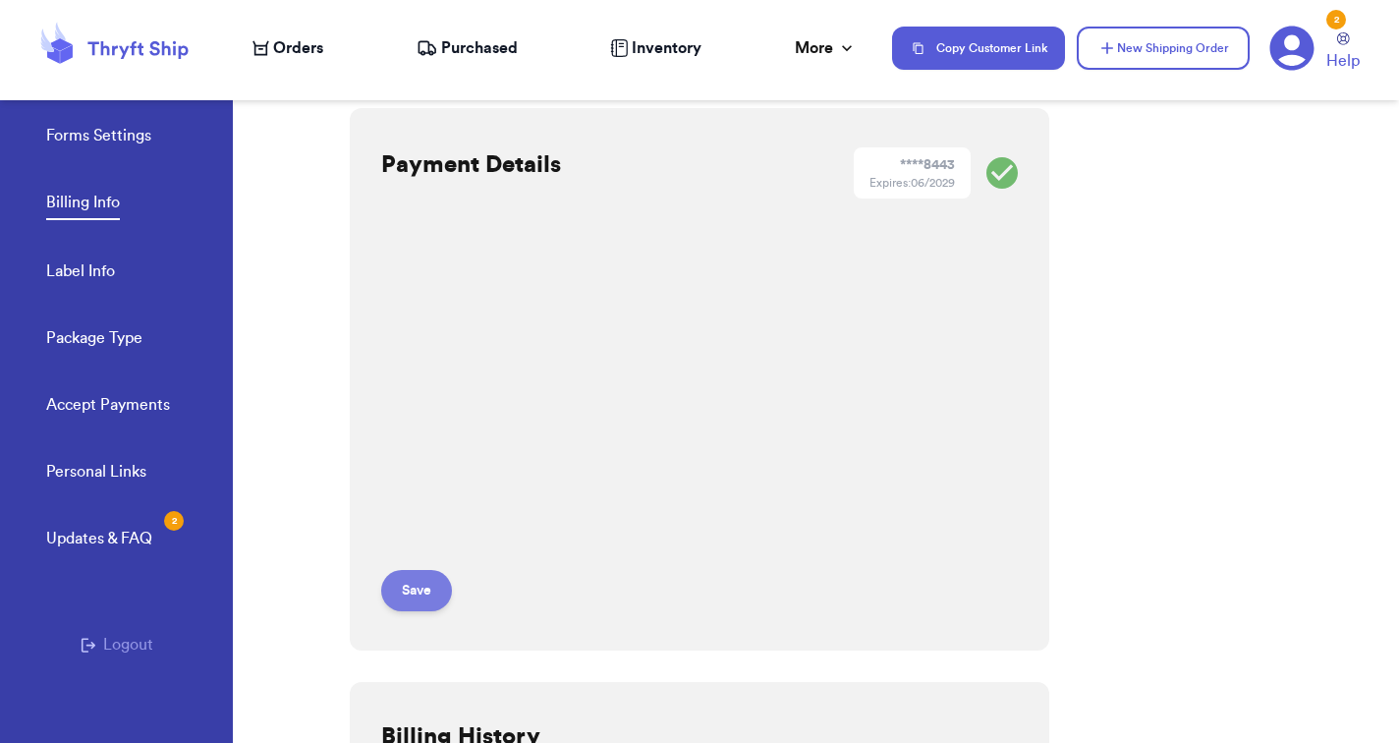
click at [410, 586] on button "Save" at bounding box center [416, 590] width 71 height 41
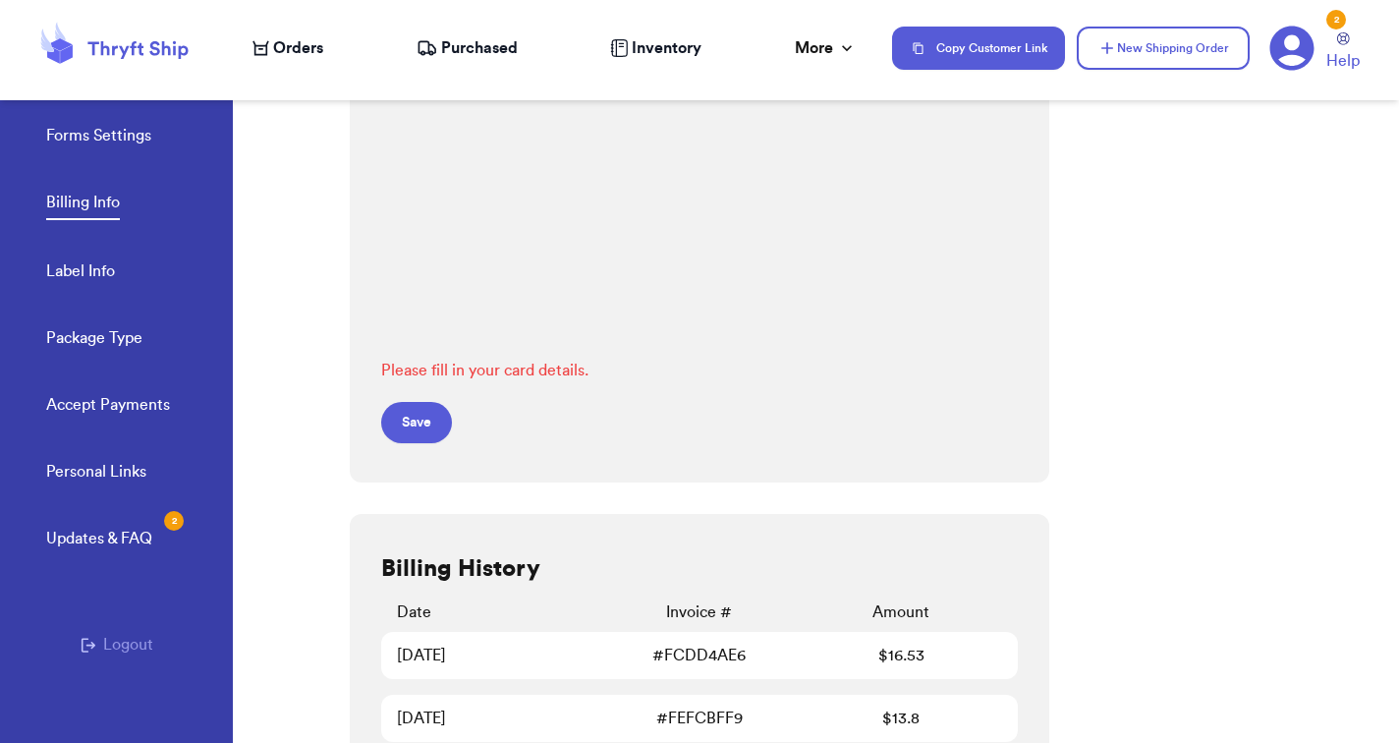
scroll to position [664, 0]
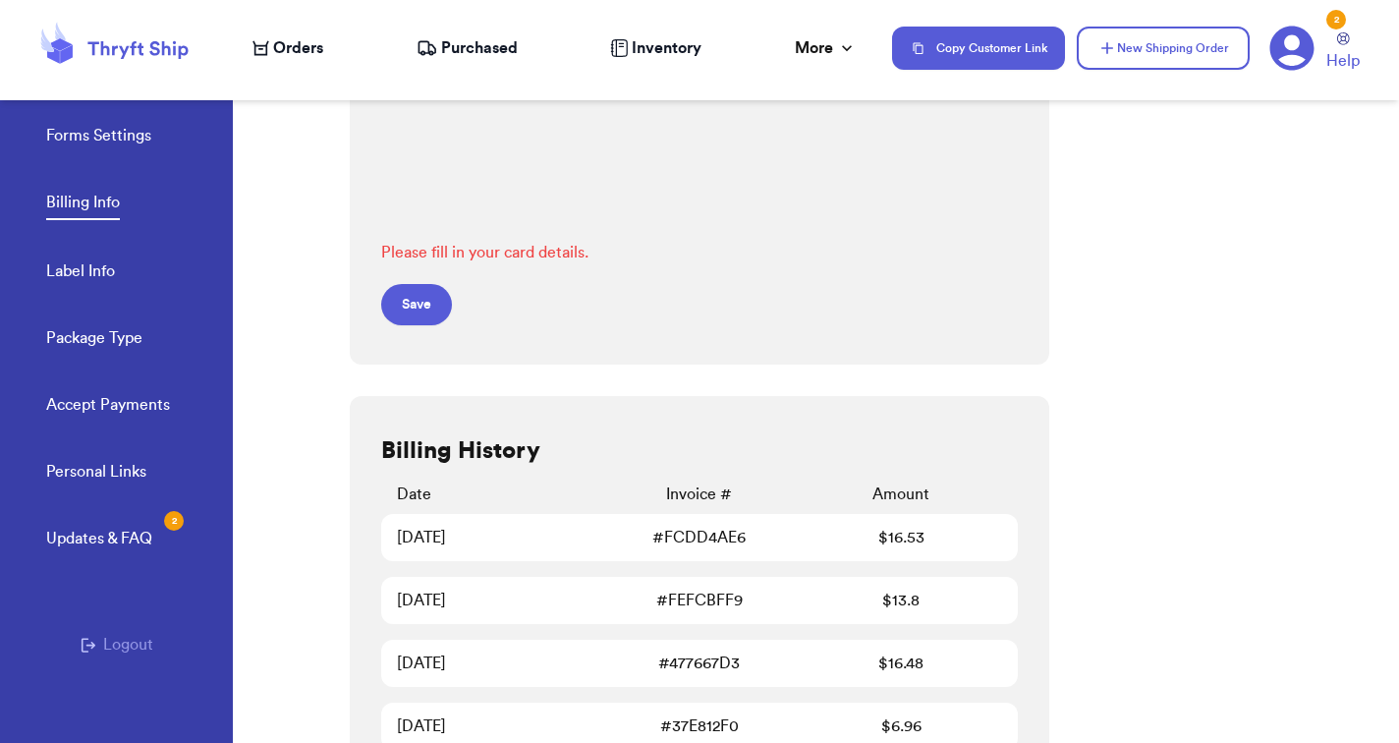
scroll to position [812, 0]
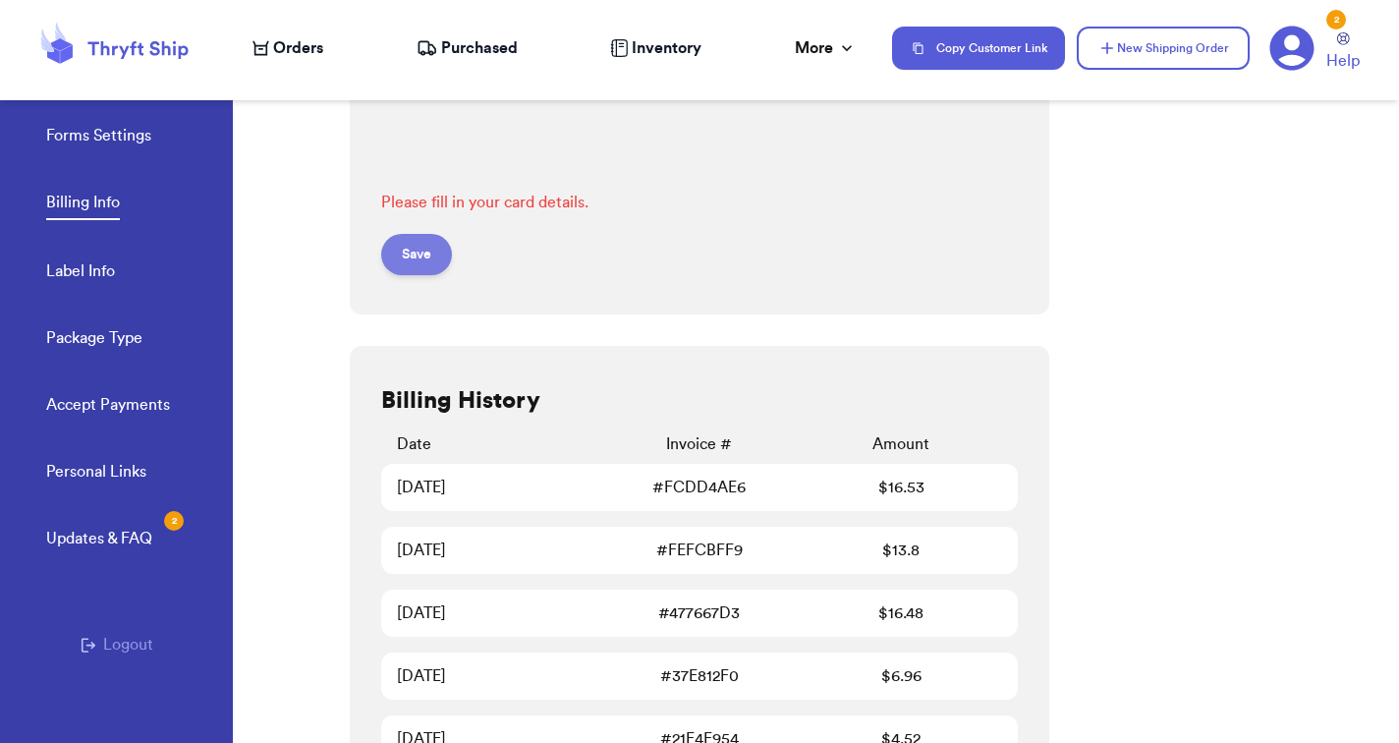
click at [437, 257] on button "Save" at bounding box center [416, 254] width 71 height 41
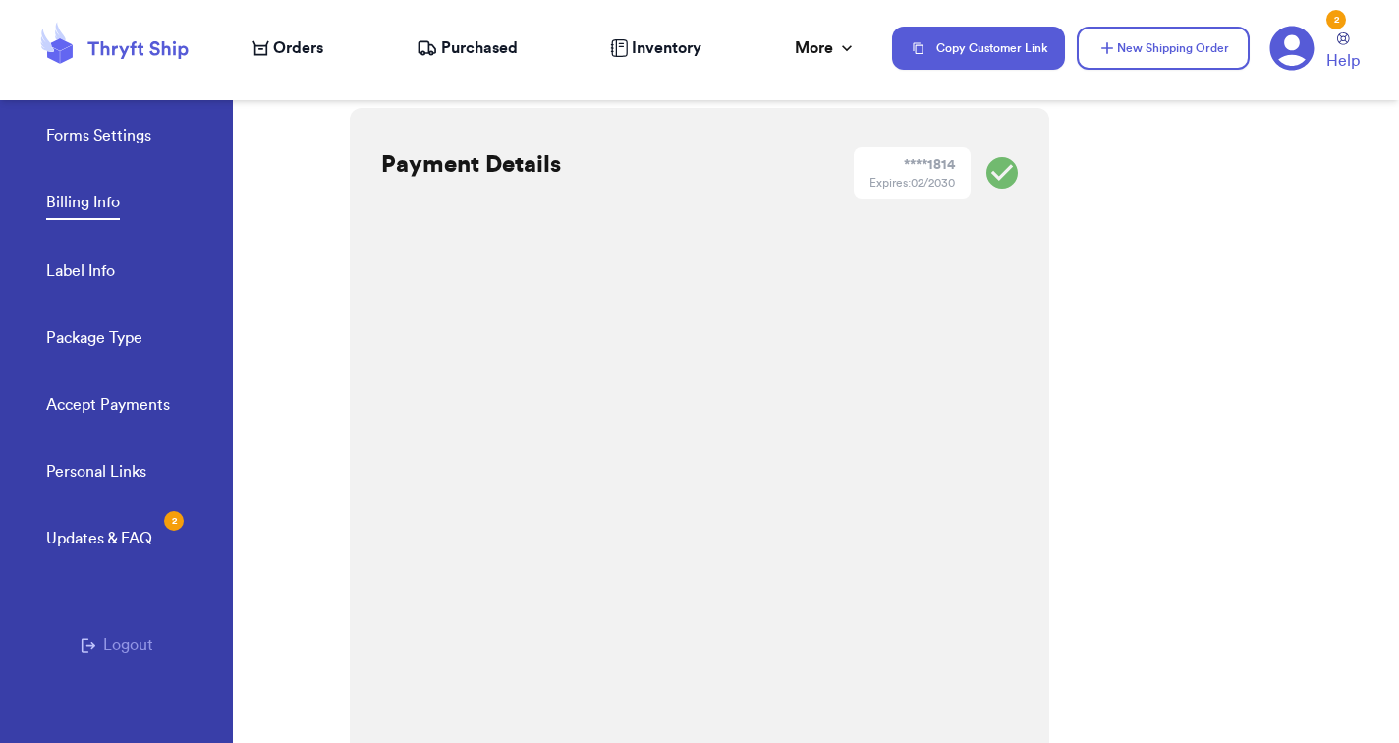
scroll to position [0, 0]
click at [67, 268] on link "Label Info" at bounding box center [80, 273] width 69 height 28
select select "NC"
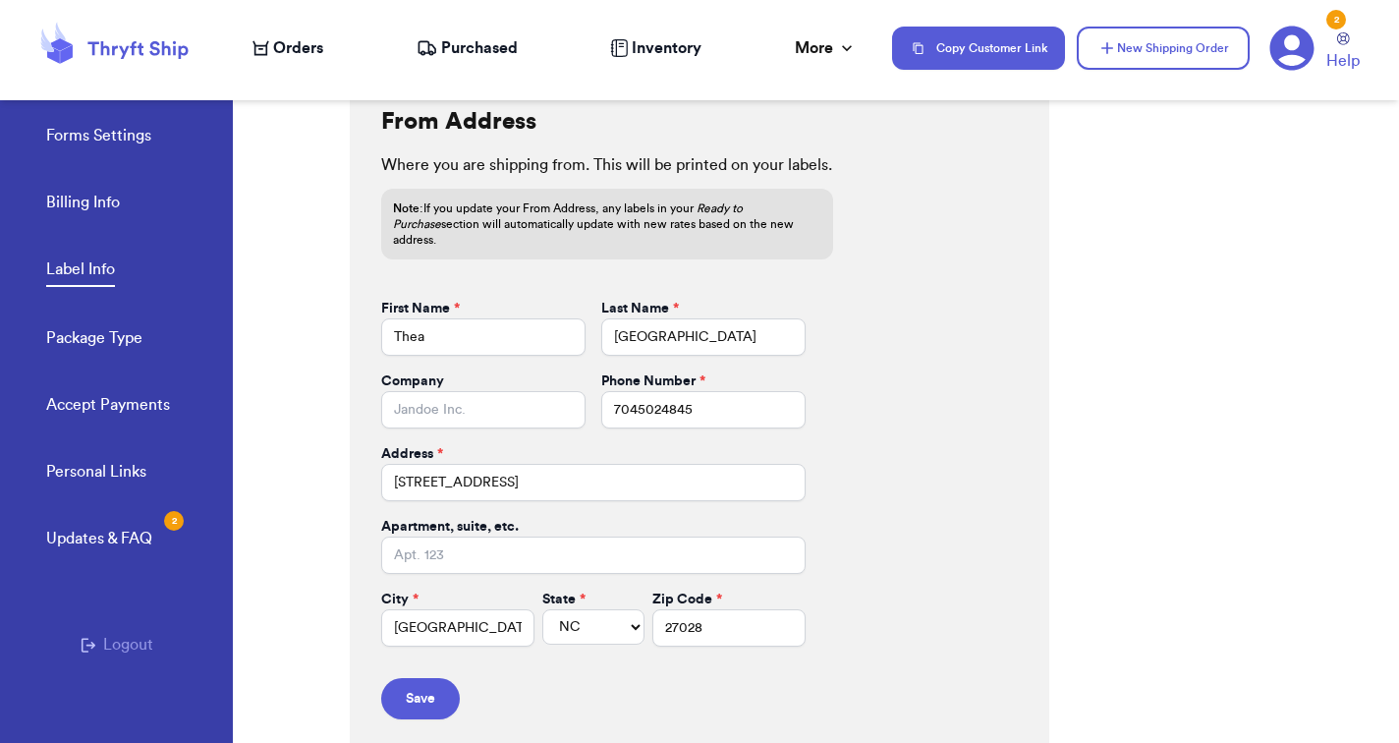
click at [95, 349] on link "Package Type" at bounding box center [94, 340] width 96 height 28
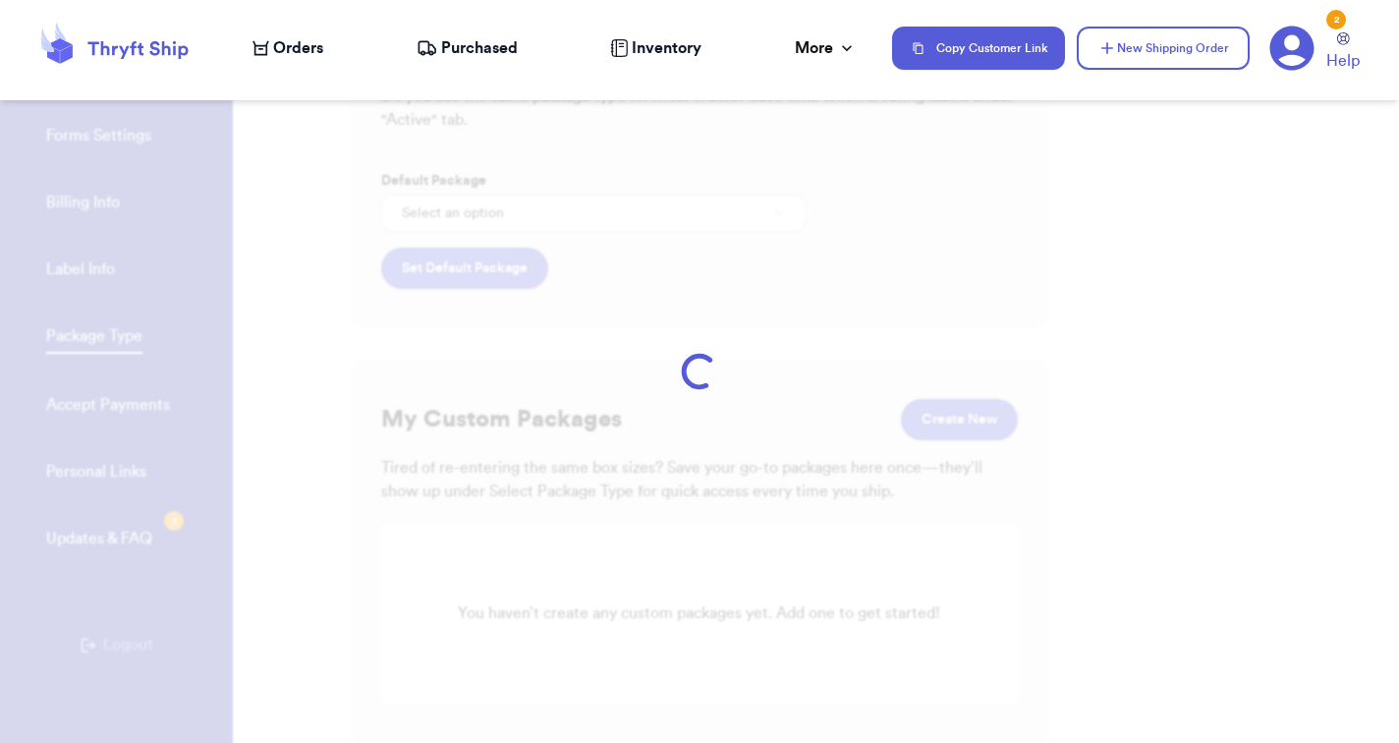
scroll to position [39, 0]
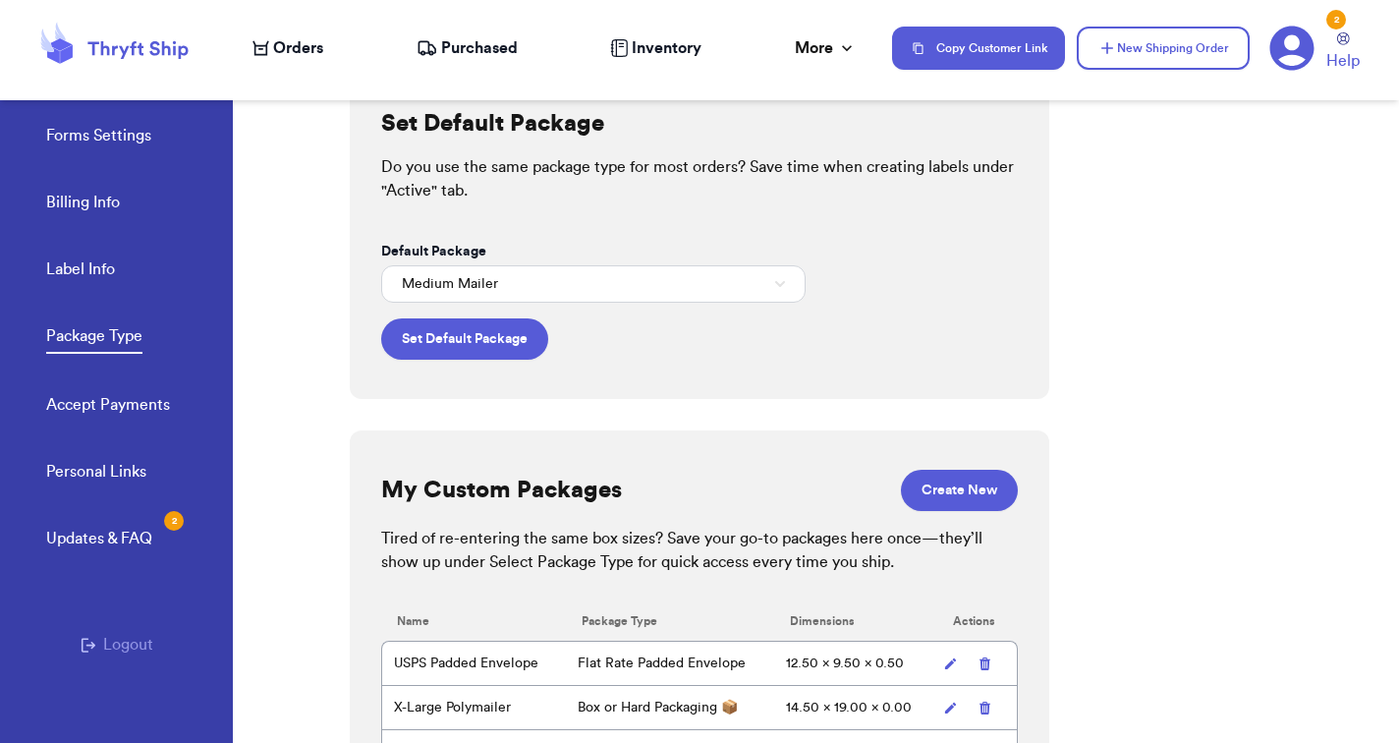
click at [110, 416] on link "Accept Payments" at bounding box center [108, 407] width 124 height 28
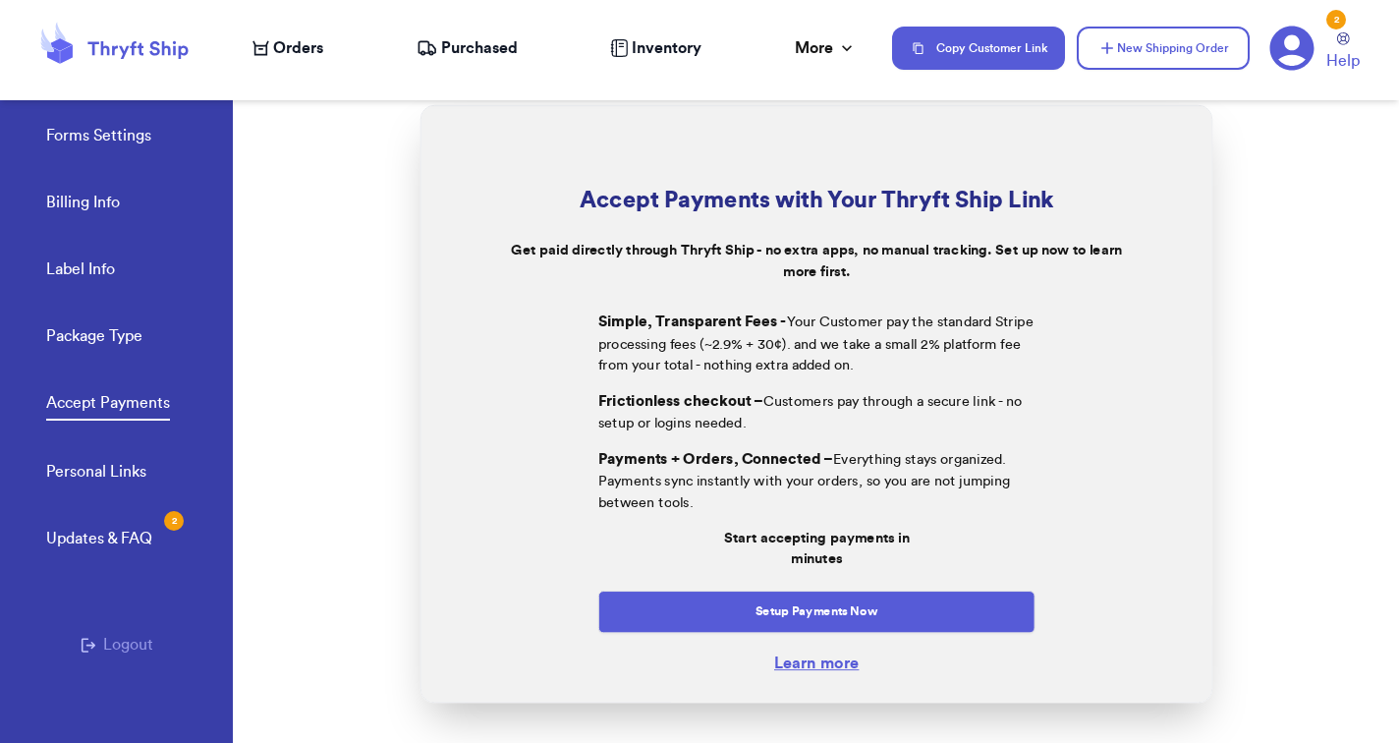
click at [273, 39] on span "Orders" at bounding box center [298, 48] width 50 height 24
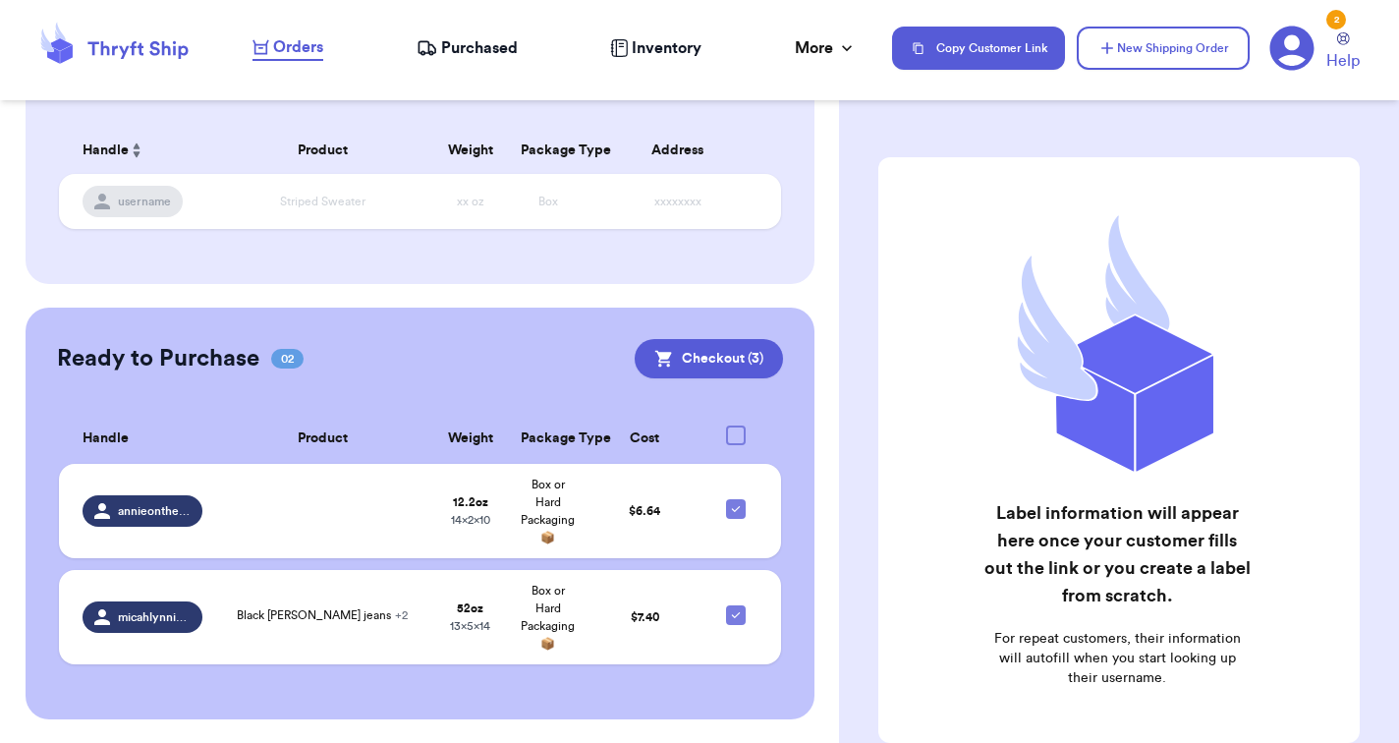
scroll to position [291, 0]
click at [696, 354] on button "Checkout ( 3 )" at bounding box center [709, 359] width 148 height 39
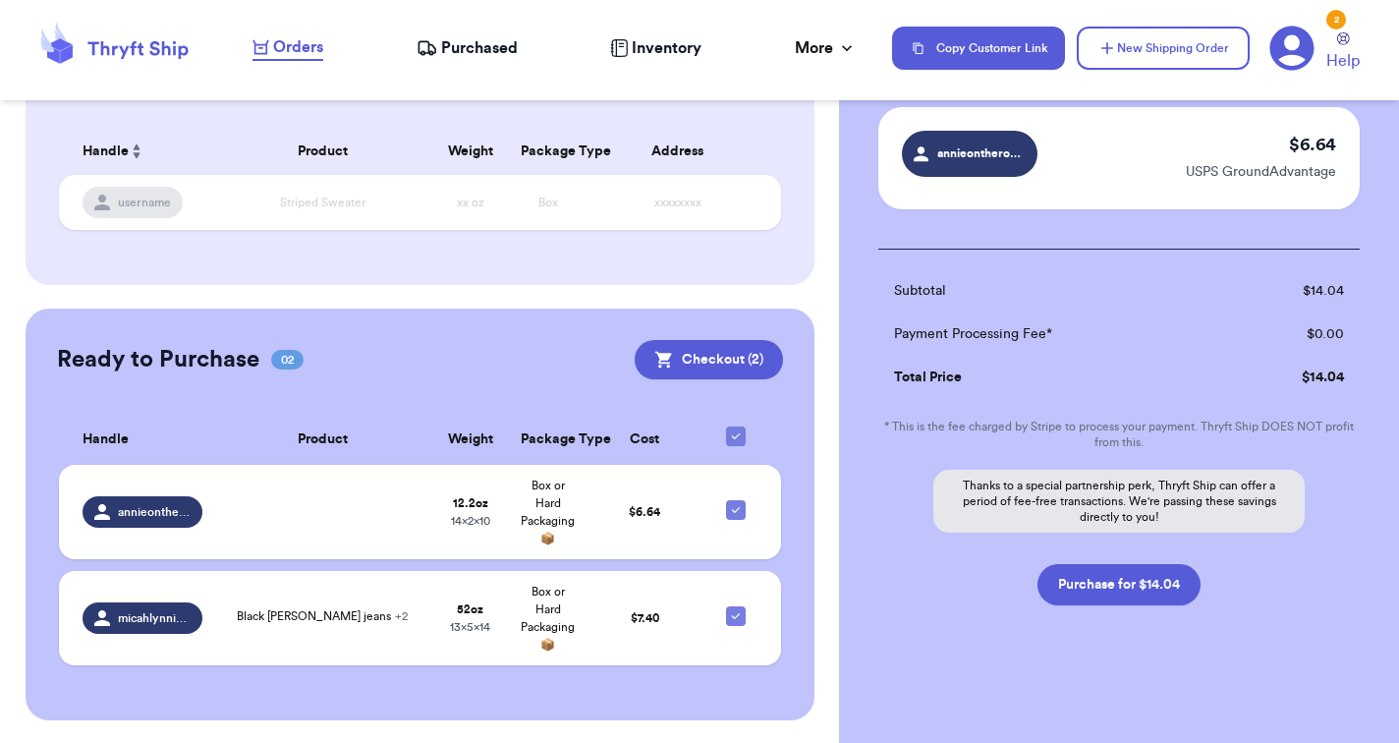
scroll to position [273, 0]
click at [1131, 581] on button "Purchase for $14.04" at bounding box center [1118, 584] width 163 height 41
checkbox input "false"
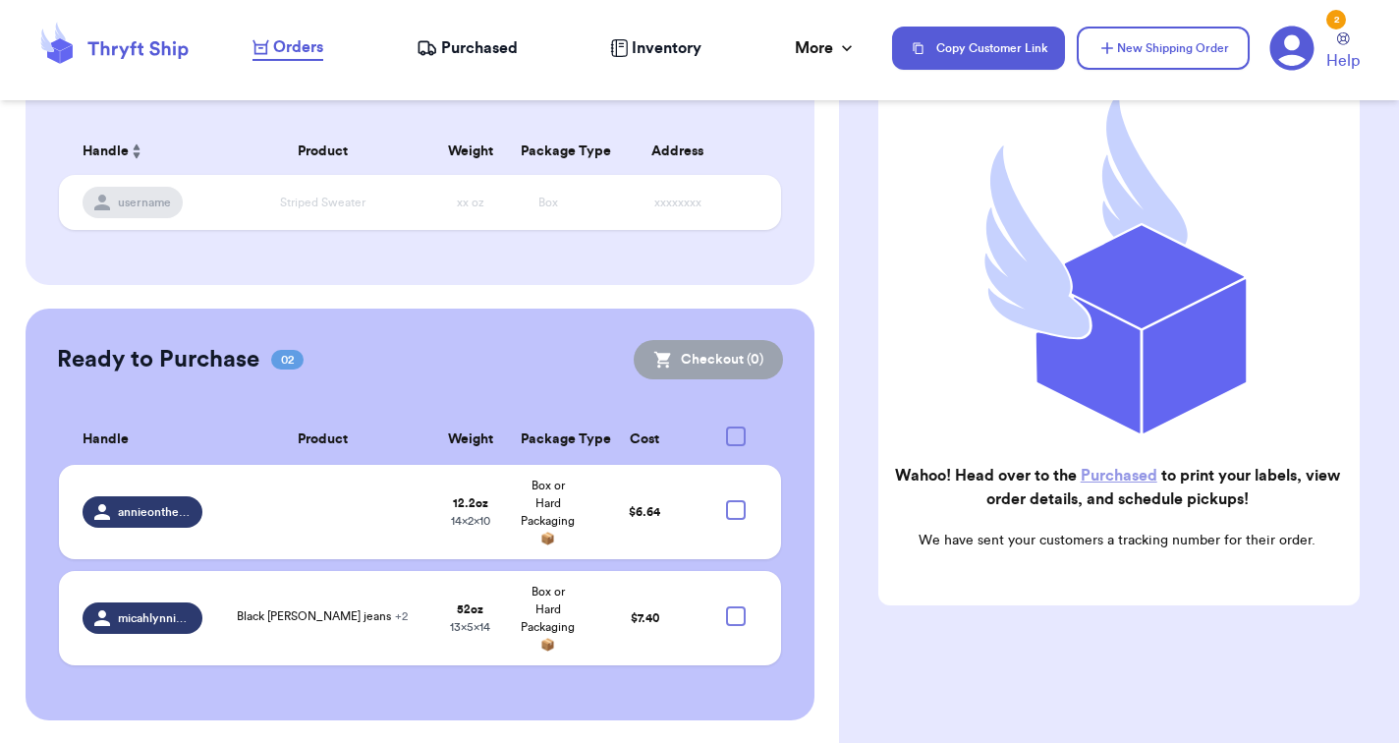
checkbox input "true"
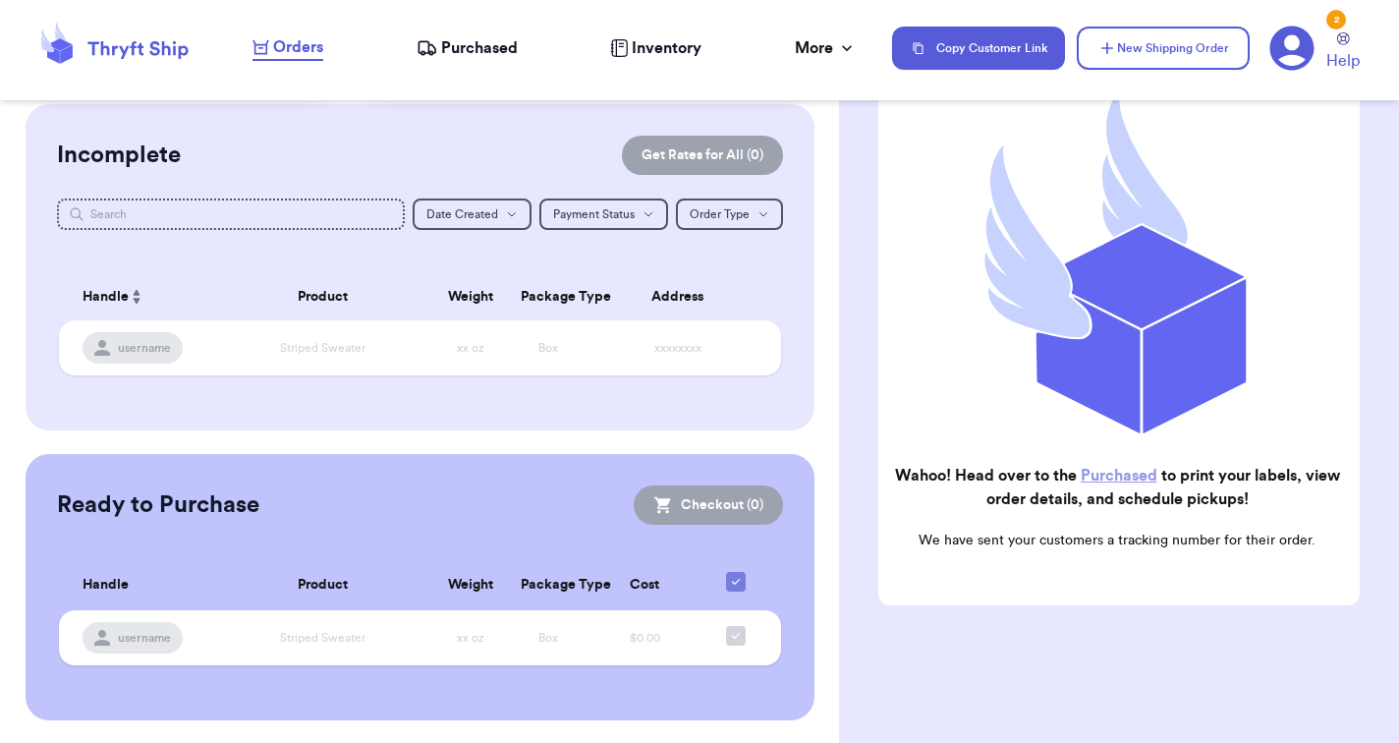
click at [1127, 478] on link "Purchased" at bounding box center [1119, 476] width 77 height 16
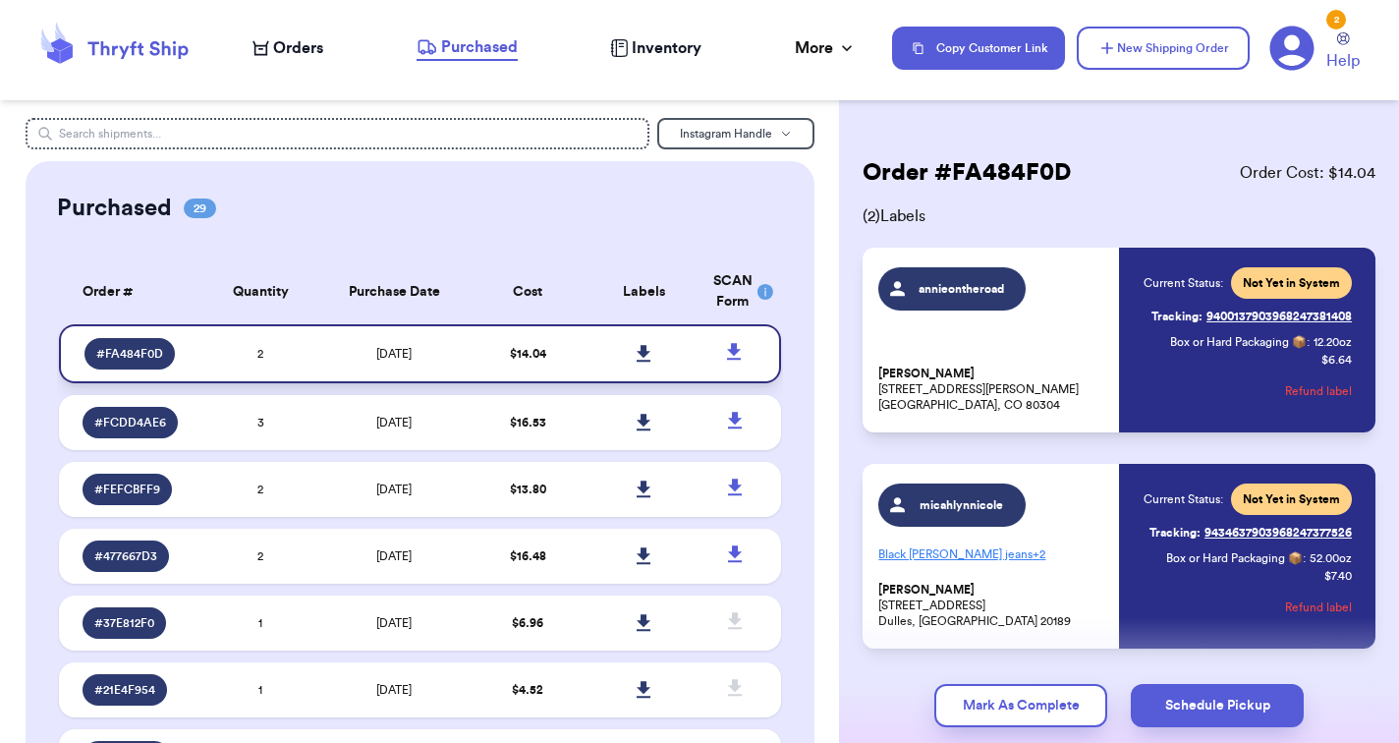
click at [647, 362] on icon at bounding box center [644, 354] width 15 height 18
